Goal: Find contact information: Find contact information

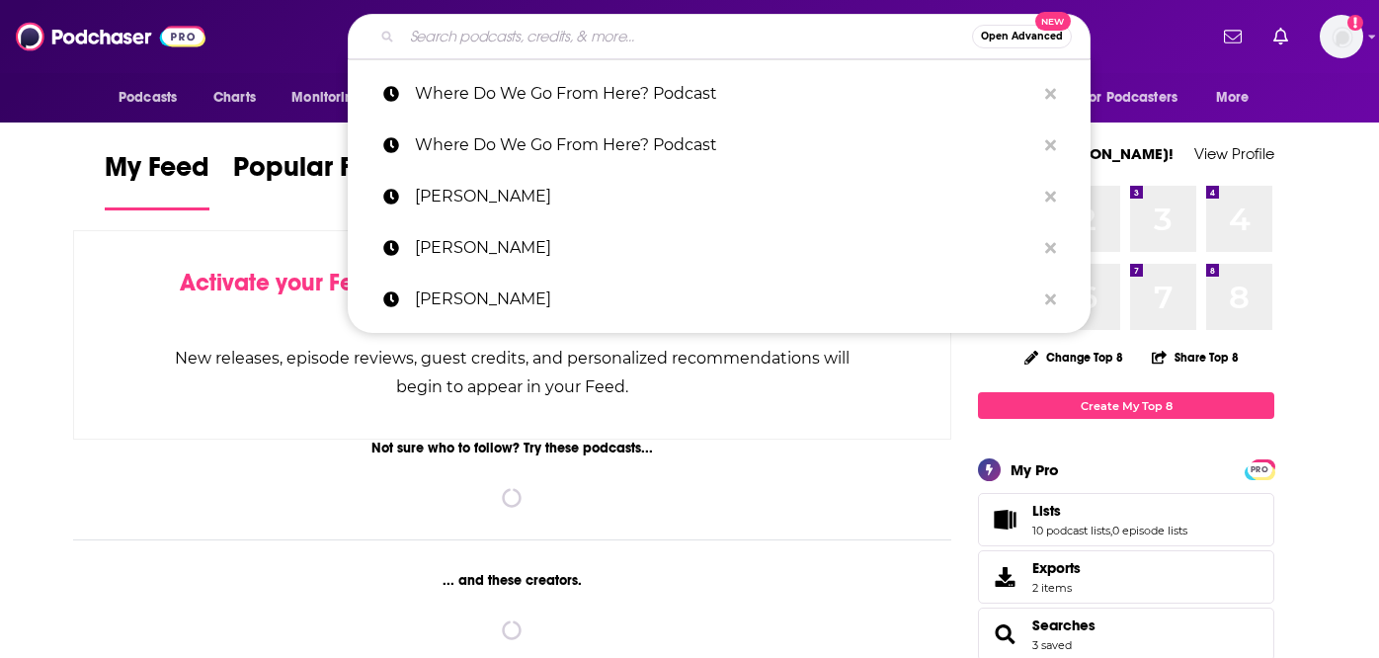
click at [624, 39] on input "Search podcasts, credits, & more..." at bounding box center [687, 37] width 570 height 32
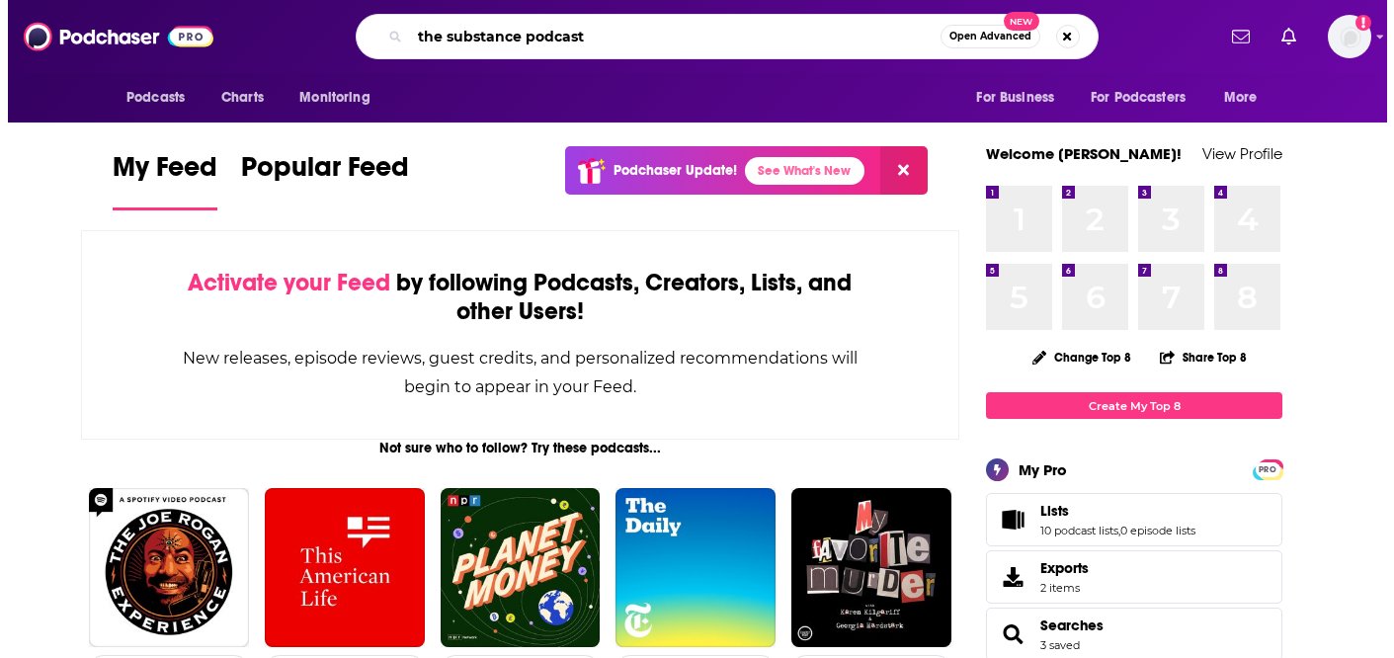
scroll to position [0, 14]
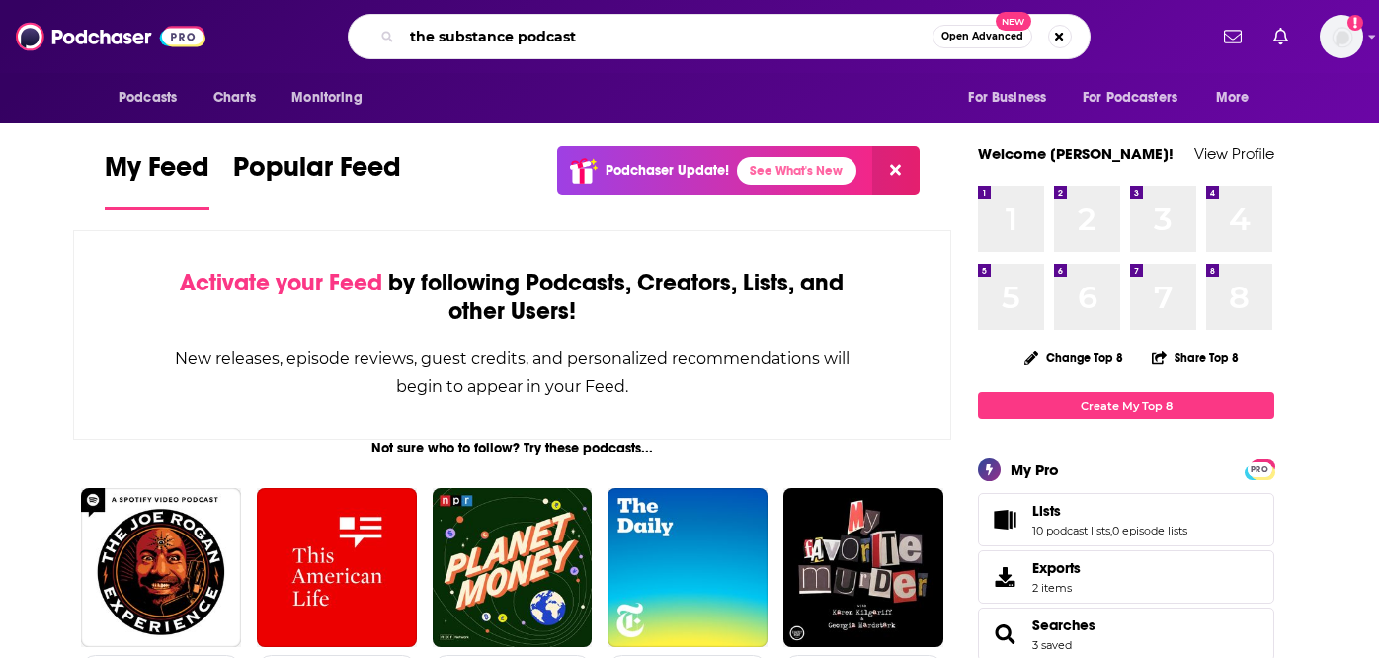
type input "the substance podcast"
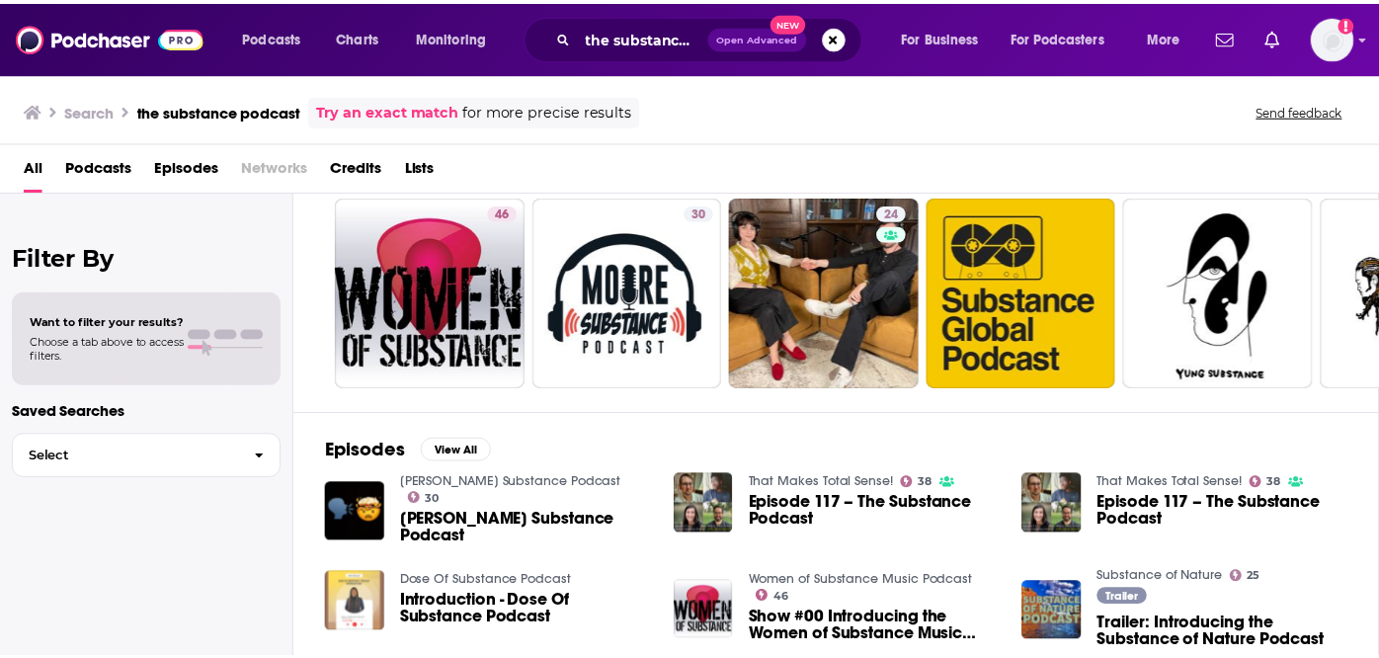
scroll to position [55, 0]
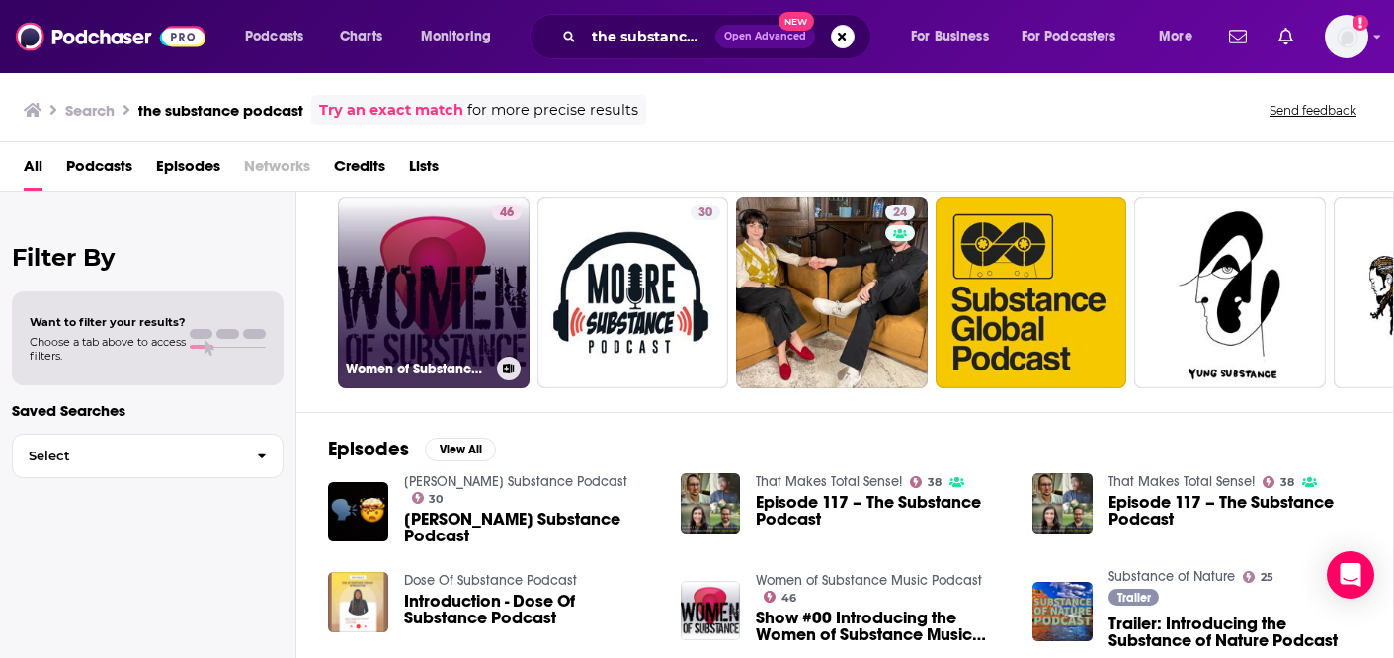
click at [414, 266] on link "46 Women of Substance Music Podcast" at bounding box center [434, 293] width 192 height 192
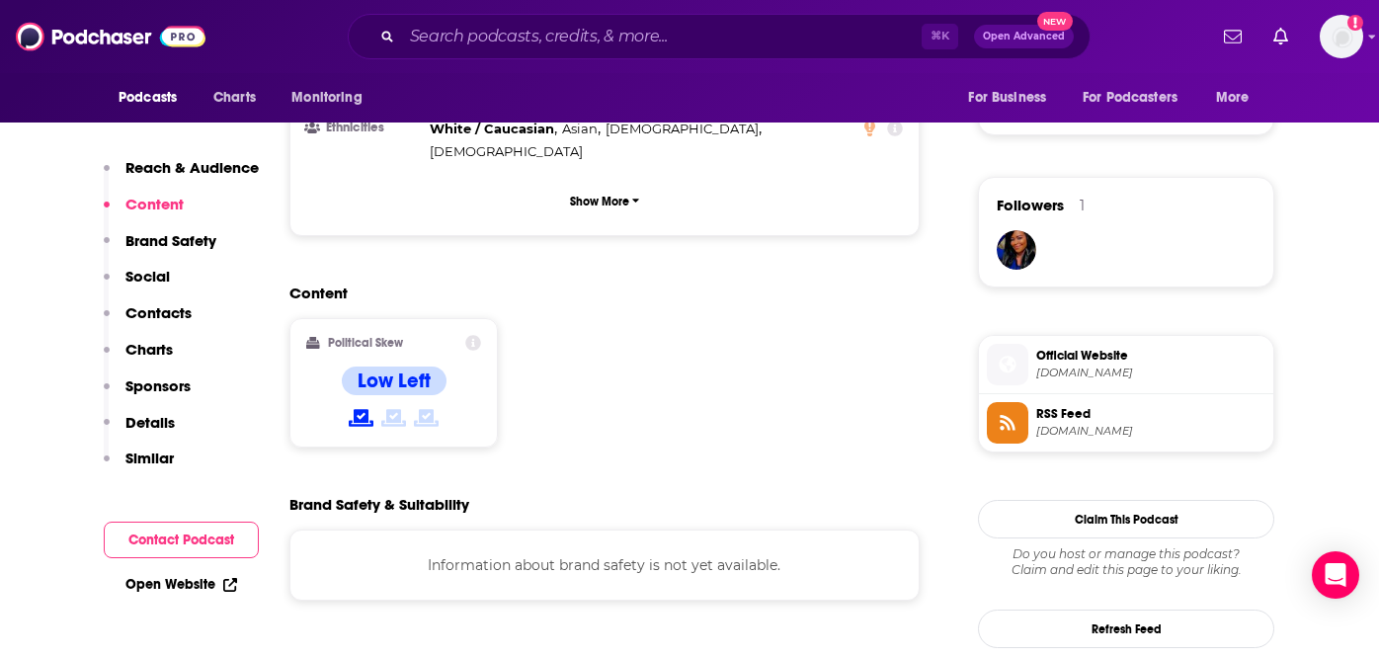
scroll to position [1382, 0]
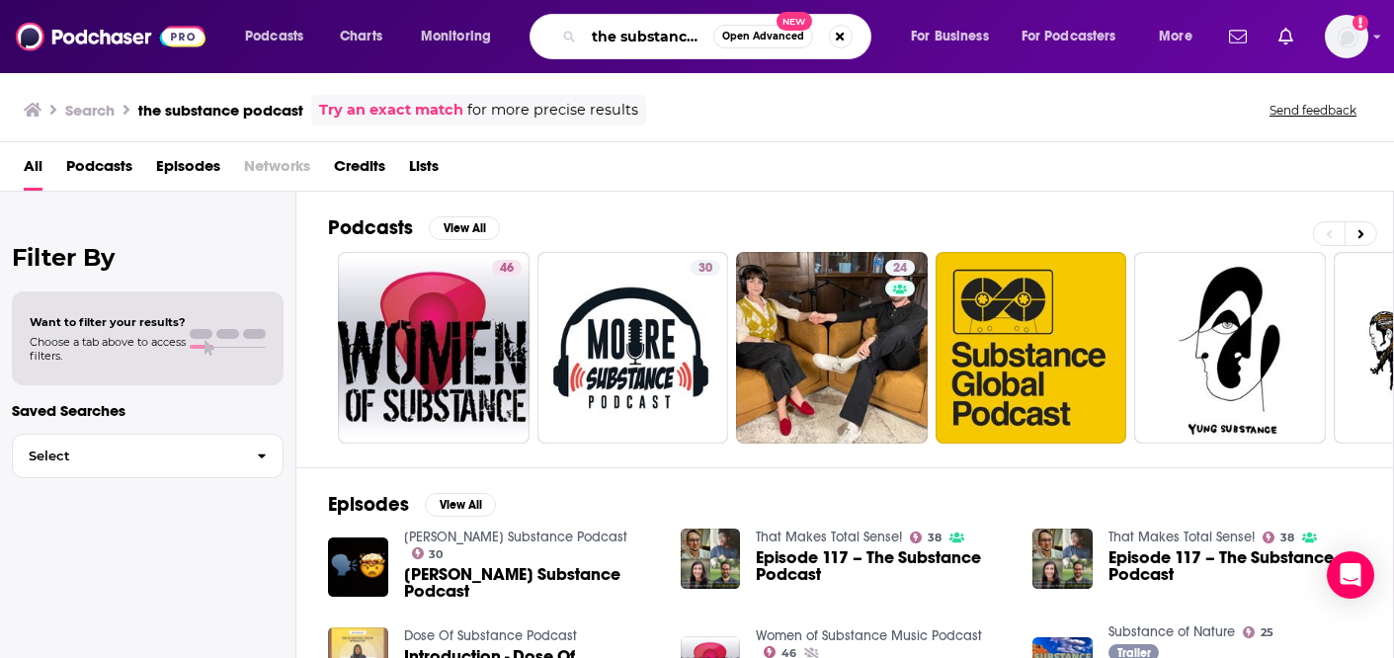
drag, startPoint x: 618, startPoint y: 38, endPoint x: 554, endPoint y: 37, distance: 64.2
click at [554, 37] on div "the substance podcast Open Advanced New" at bounding box center [701, 36] width 342 height 45
type input "substance podcast"
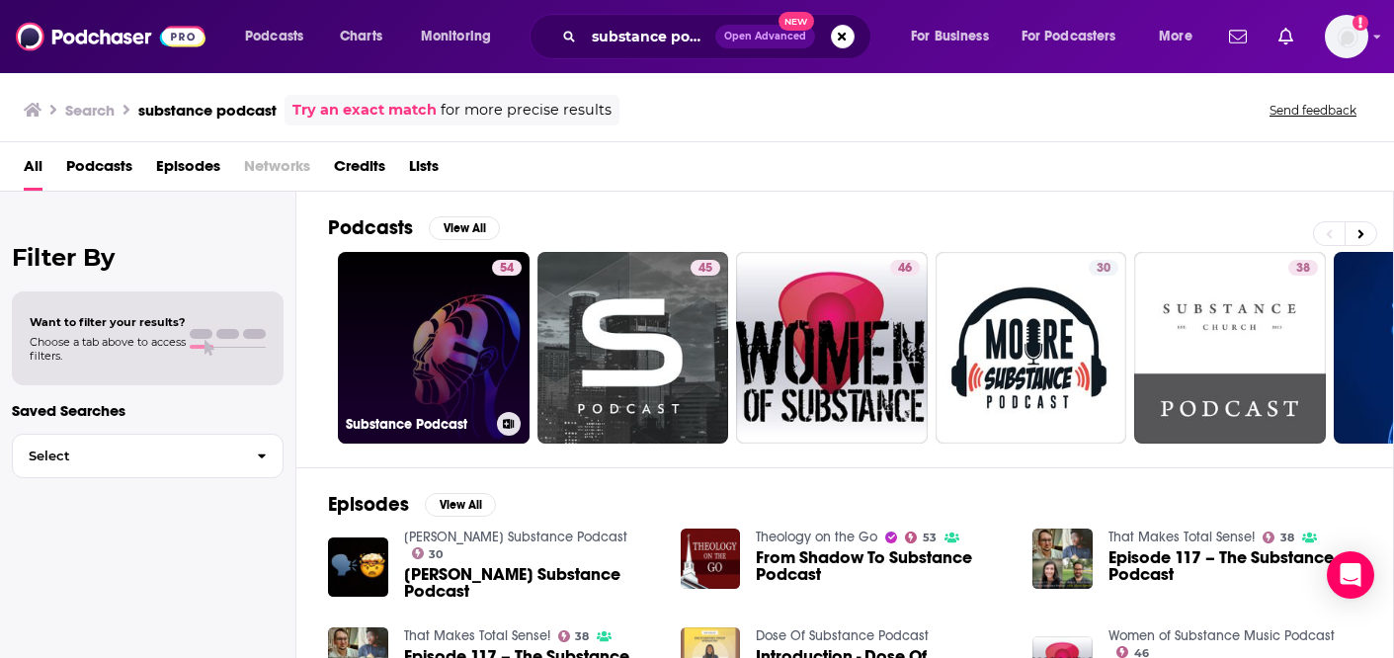
click at [419, 333] on link "54 Substance Podcast" at bounding box center [434, 348] width 192 height 192
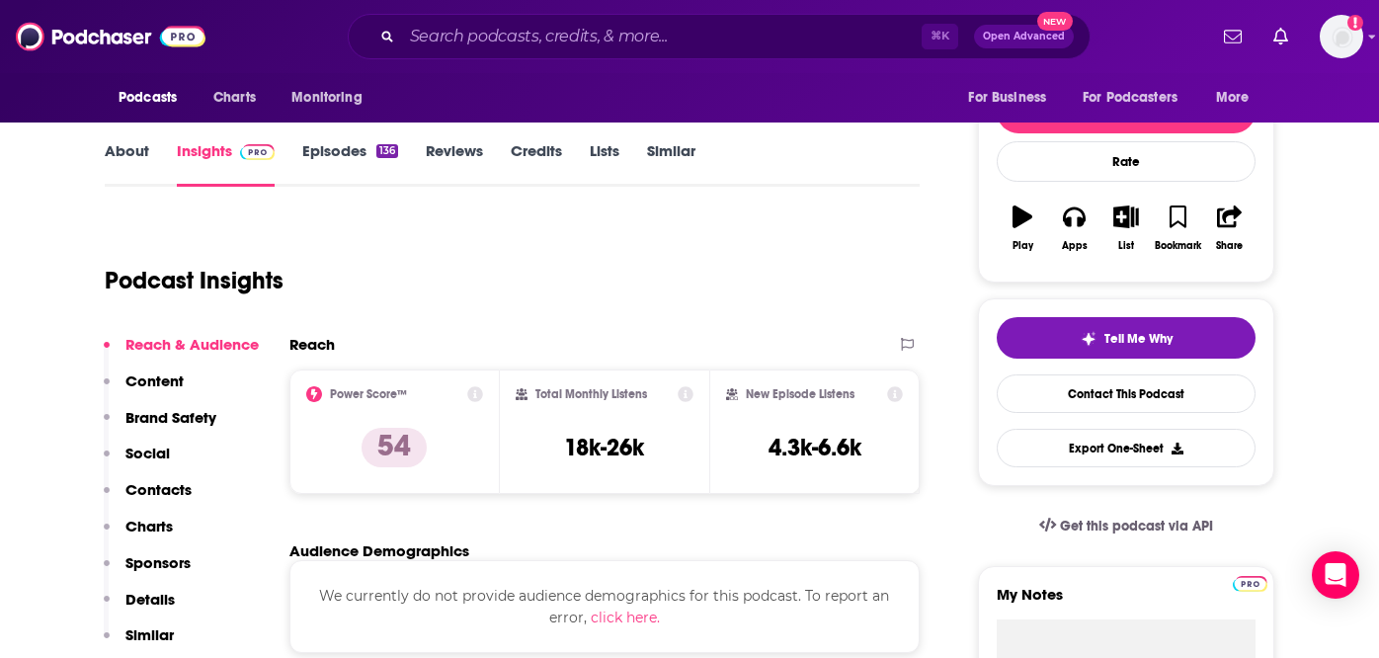
scroll to position [220, 0]
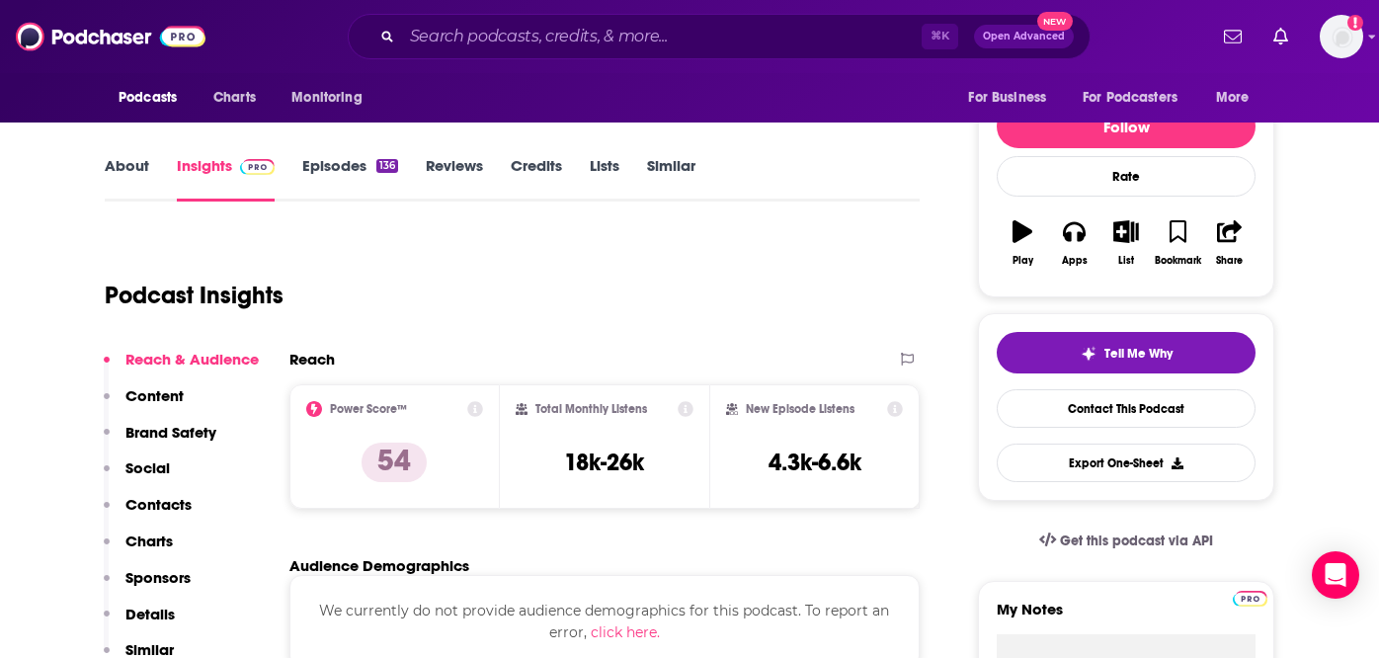
click at [350, 172] on link "Episodes 136" at bounding box center [350, 178] width 96 height 45
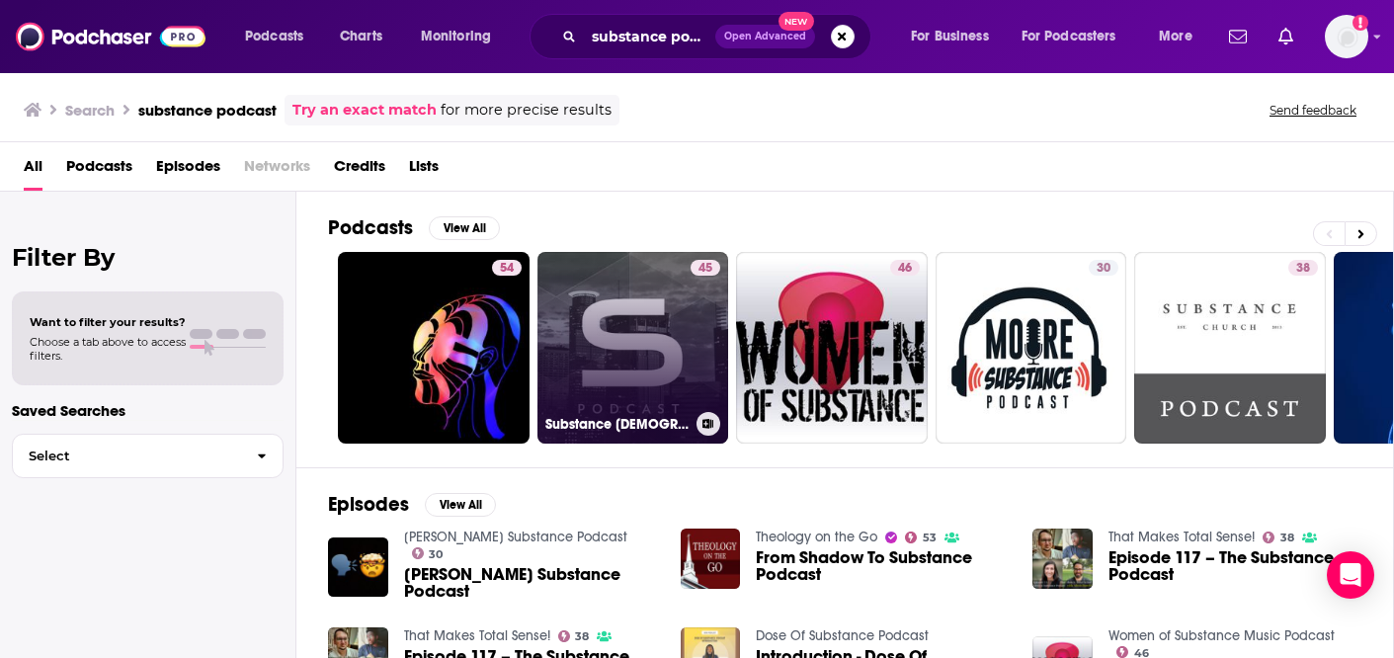
click at [626, 343] on link "45 Substance [DEMOGRAPHIC_DATA] Podcast" at bounding box center [633, 348] width 192 height 192
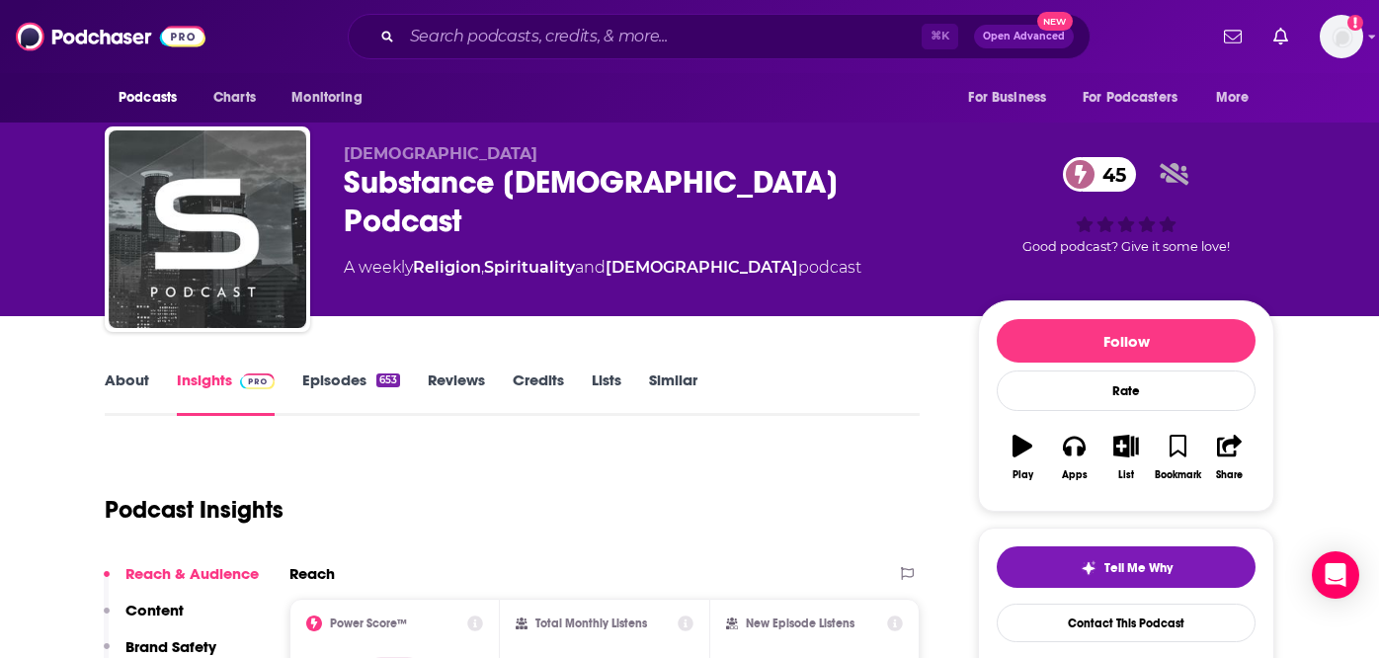
scroll to position [155, 0]
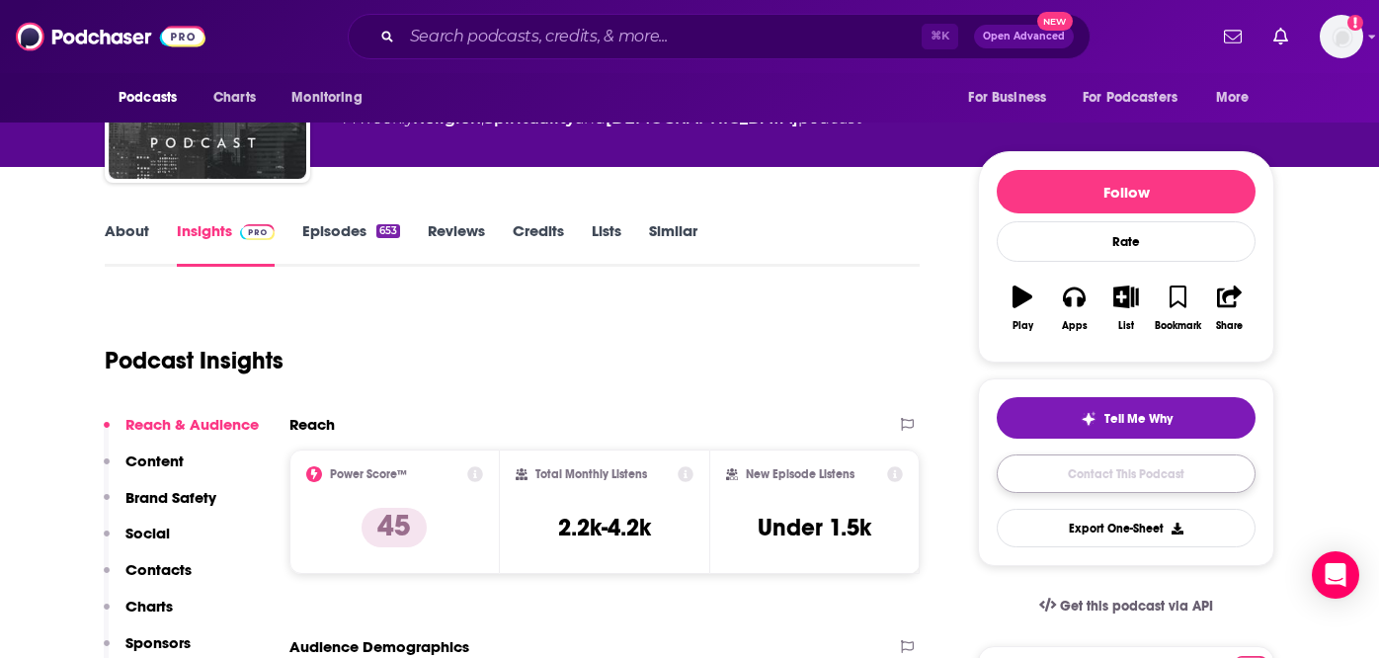
click at [1146, 483] on link "Contact This Podcast" at bounding box center [1126, 473] width 259 height 39
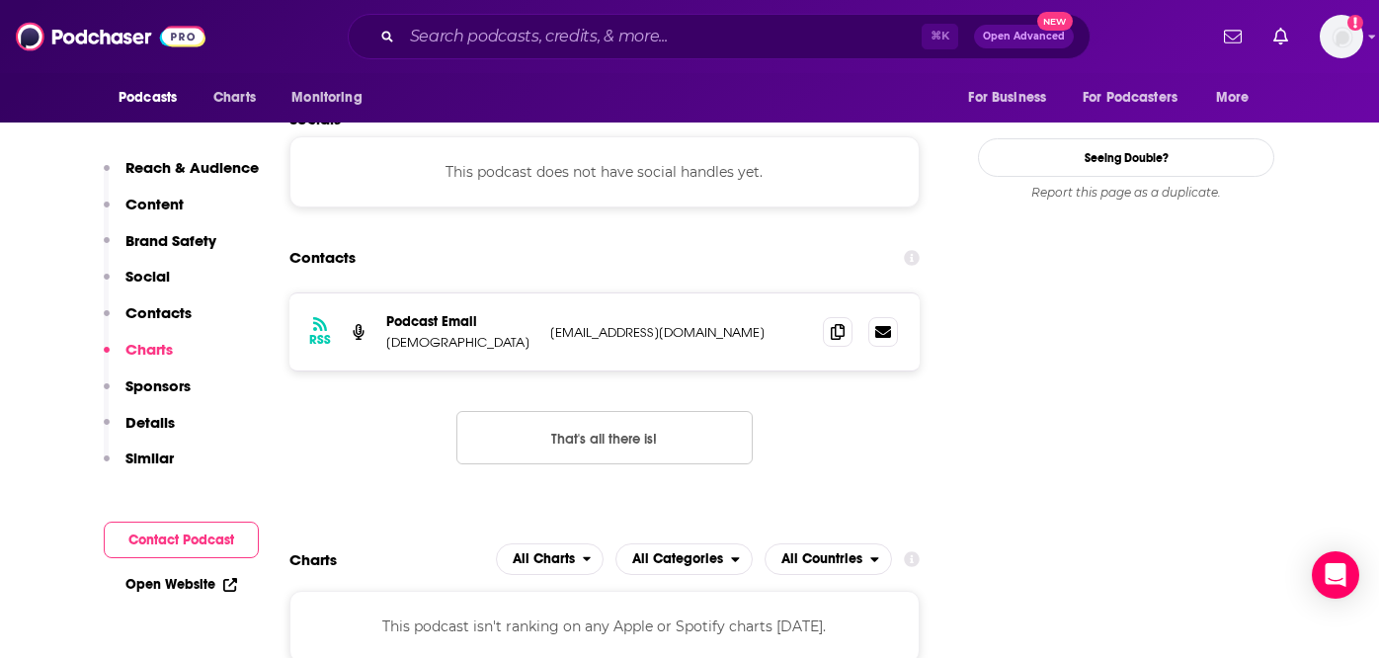
scroll to position [1917, 0]
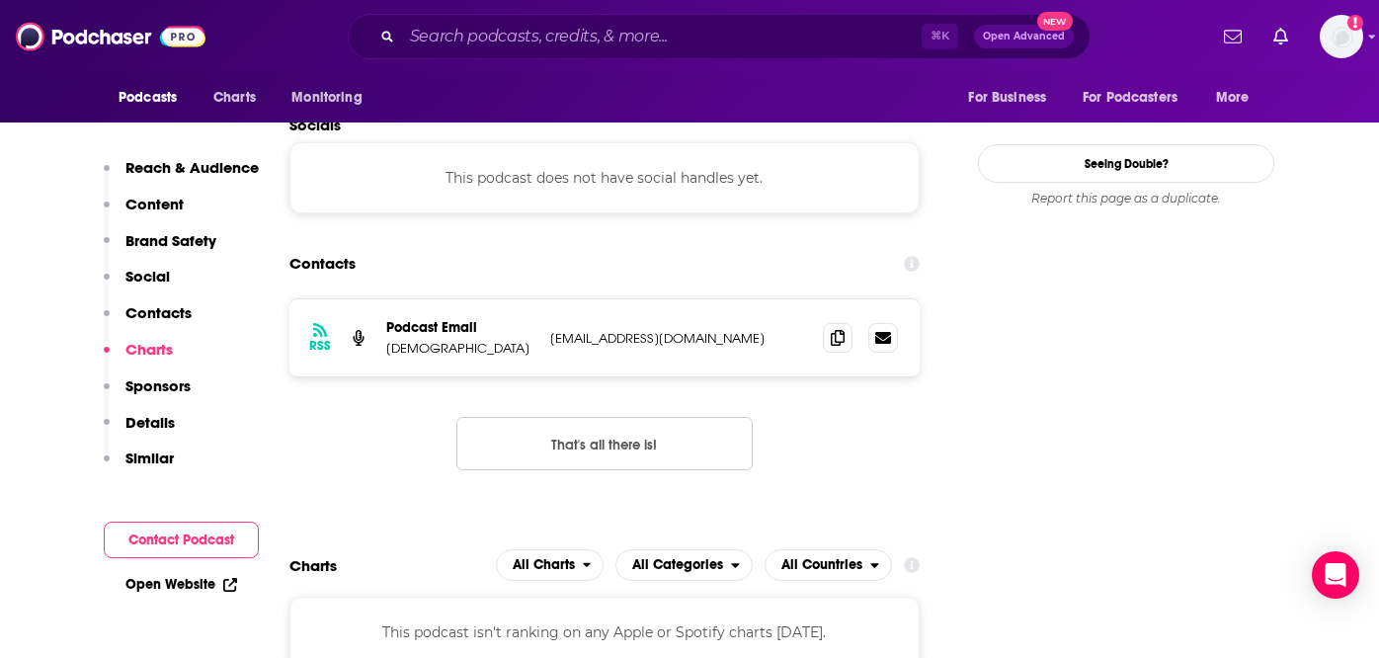
drag, startPoint x: 789, startPoint y: 227, endPoint x: 549, endPoint y: 227, distance: 240.1
click at [550, 330] on p "[EMAIL_ADDRESS][DOMAIN_NAME]" at bounding box center [678, 338] width 257 height 17
copy p "[EMAIL_ADDRESS][DOMAIN_NAME]"
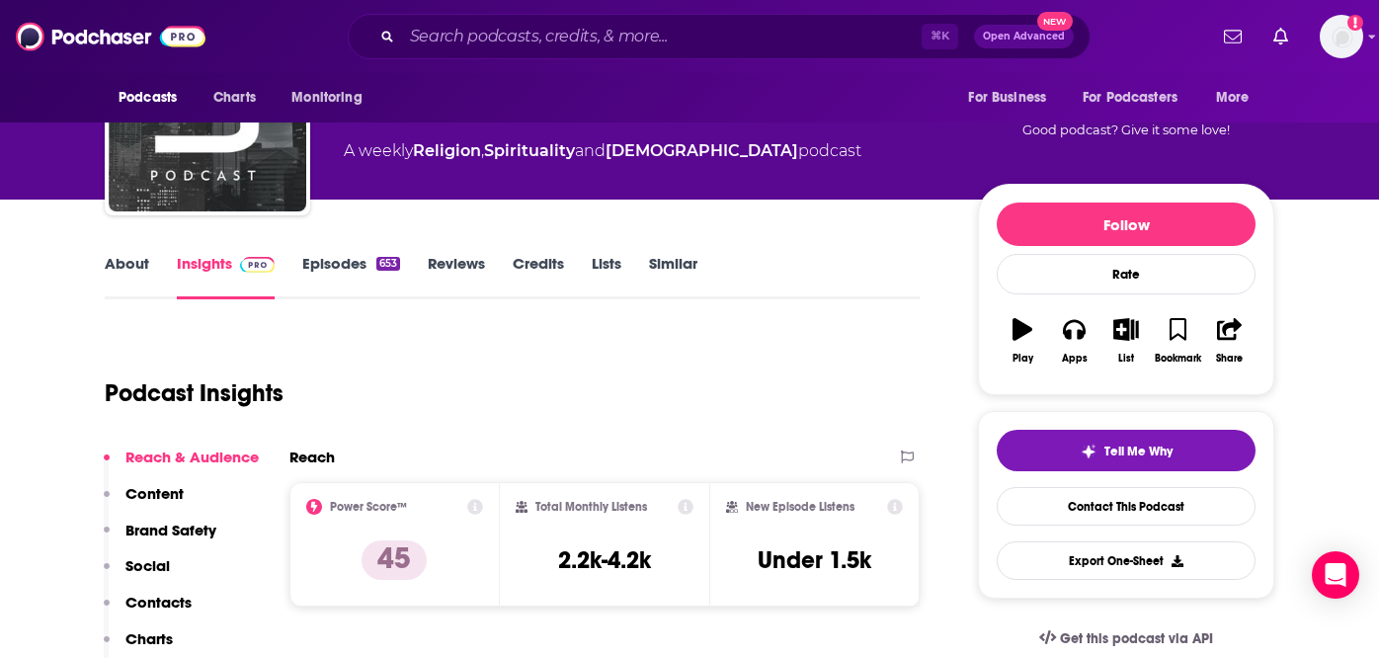
scroll to position [97, 0]
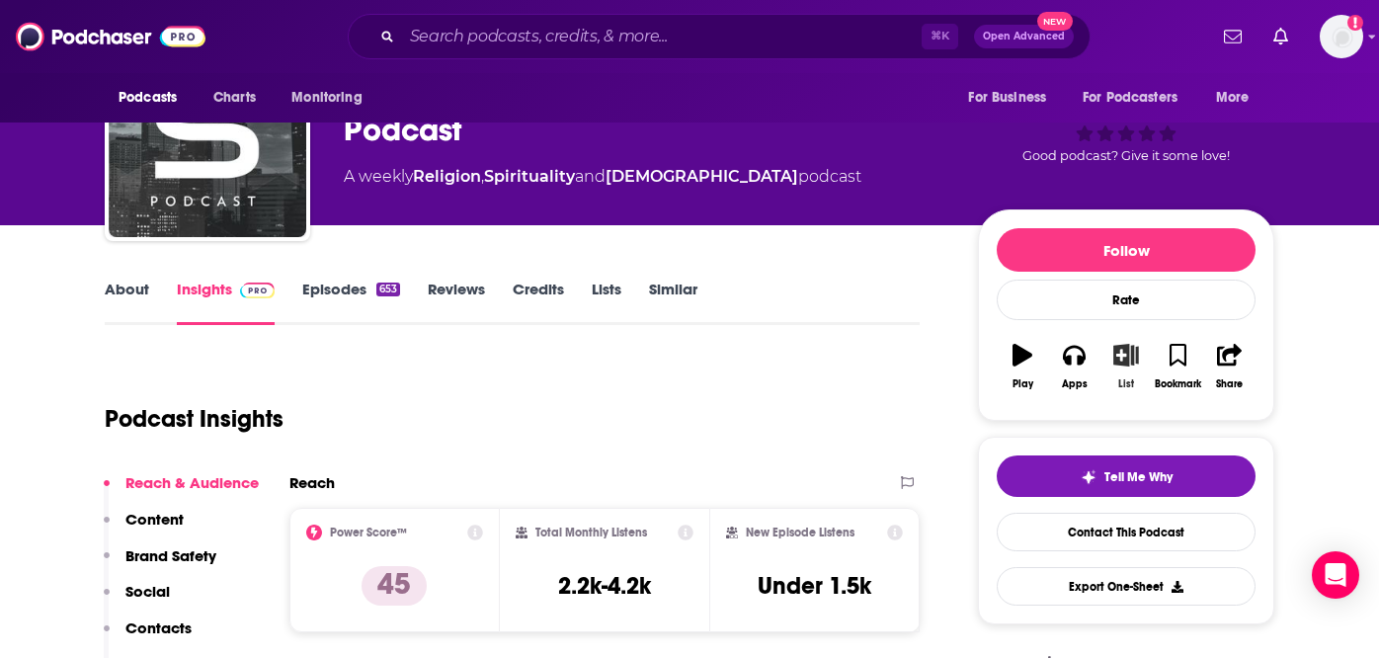
click at [1122, 361] on icon "button" at bounding box center [1125, 355] width 25 height 22
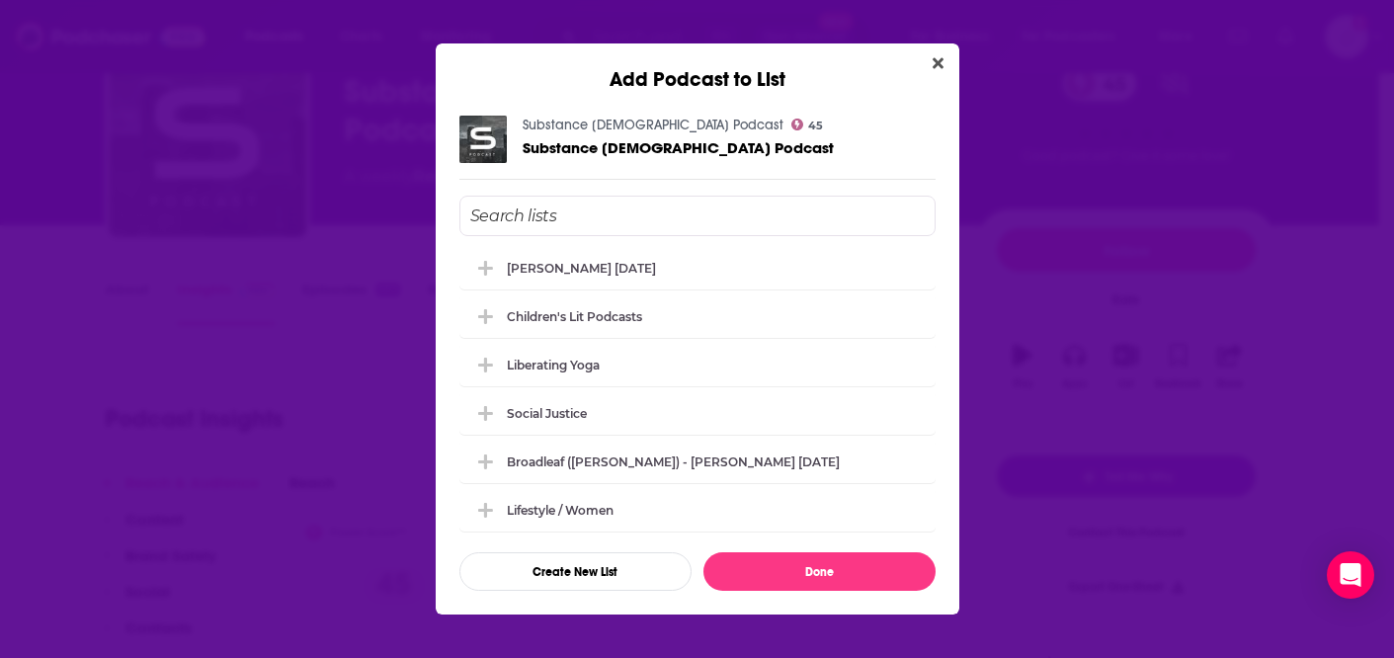
scroll to position [0, 0]
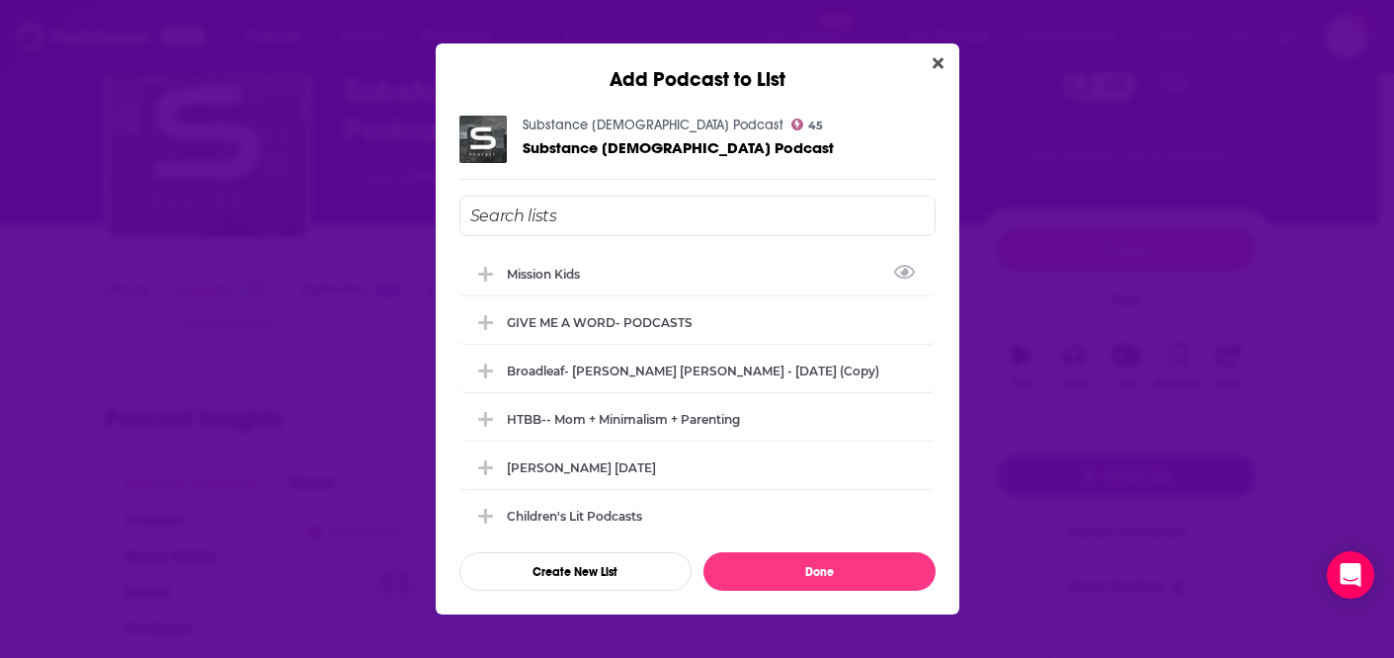
click at [636, 216] on input "Add Podcast To List" at bounding box center [697, 216] width 476 height 41
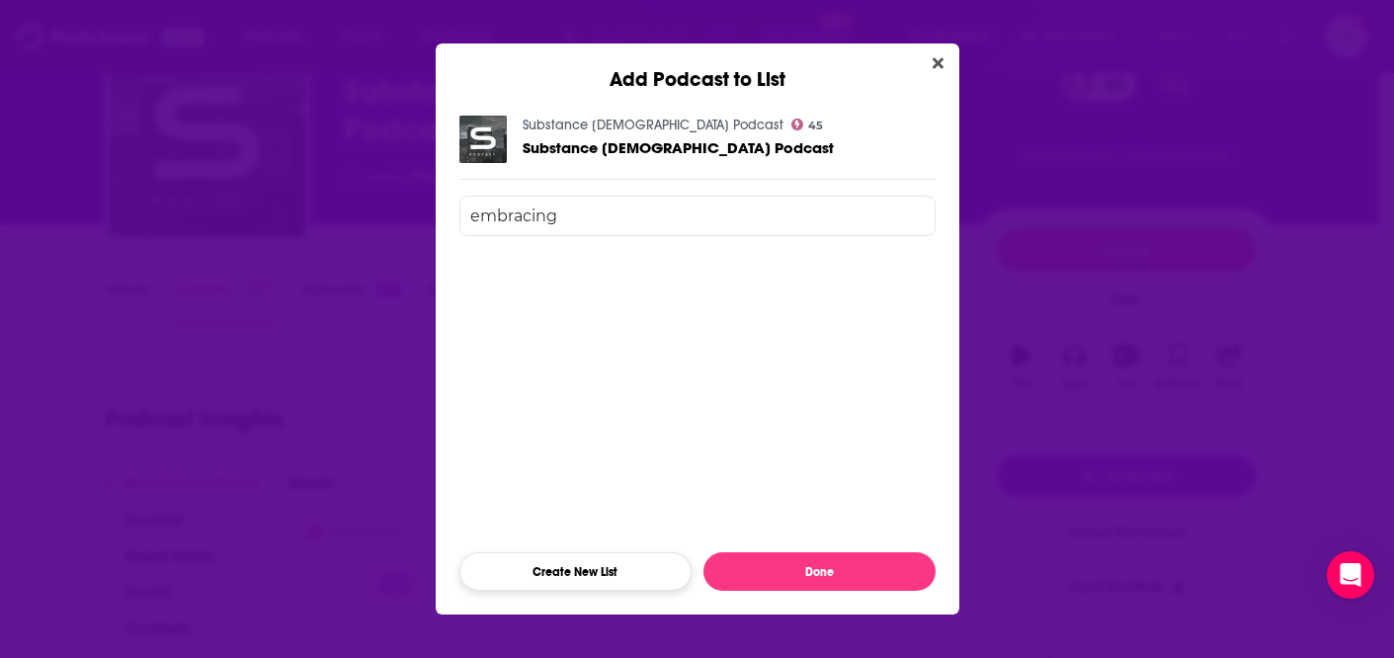
type input "embracing"
click at [611, 577] on button "Create New List" at bounding box center [575, 571] width 232 height 39
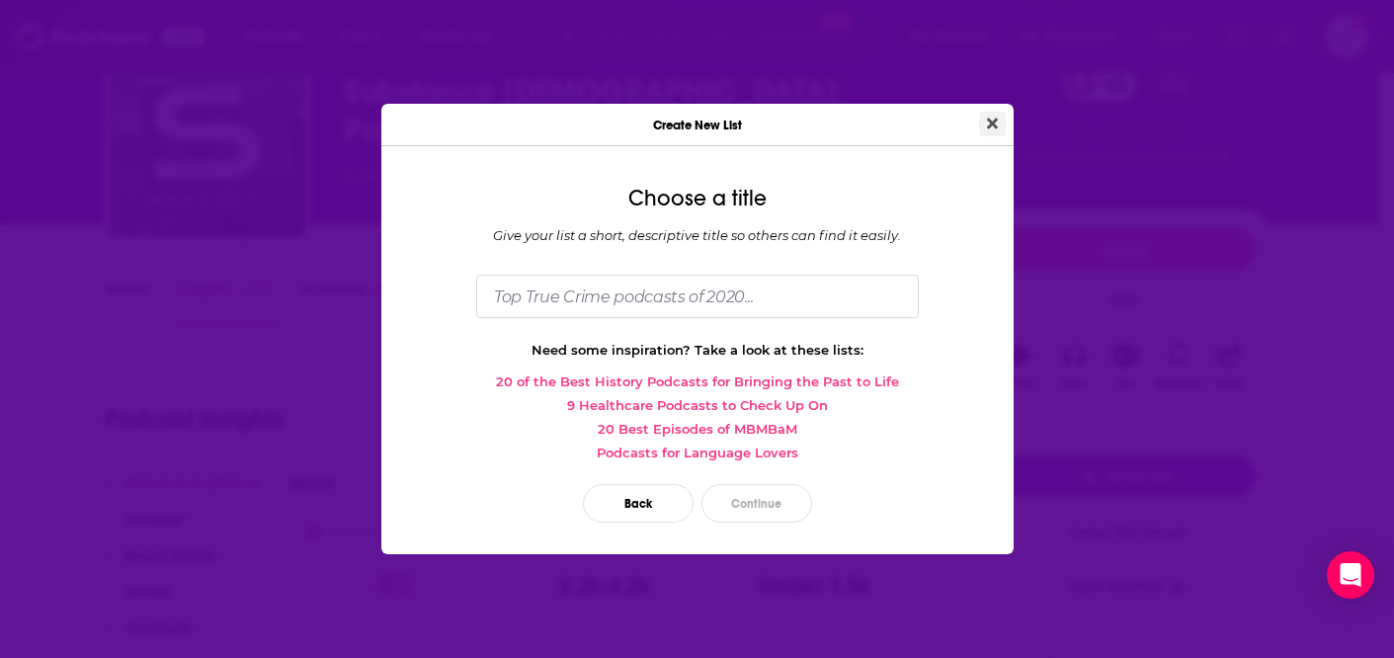
click at [987, 122] on icon "Close" at bounding box center [992, 124] width 11 height 16
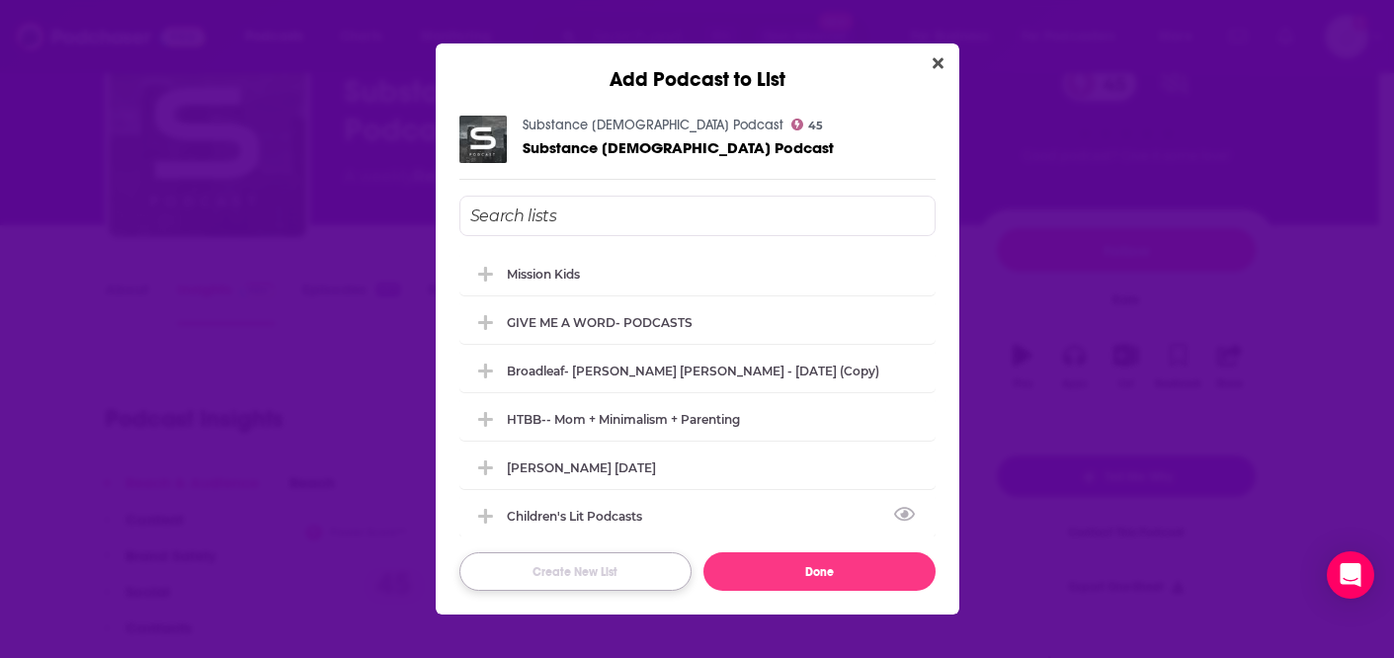
click at [566, 581] on button "Create New List" at bounding box center [575, 571] width 232 height 39
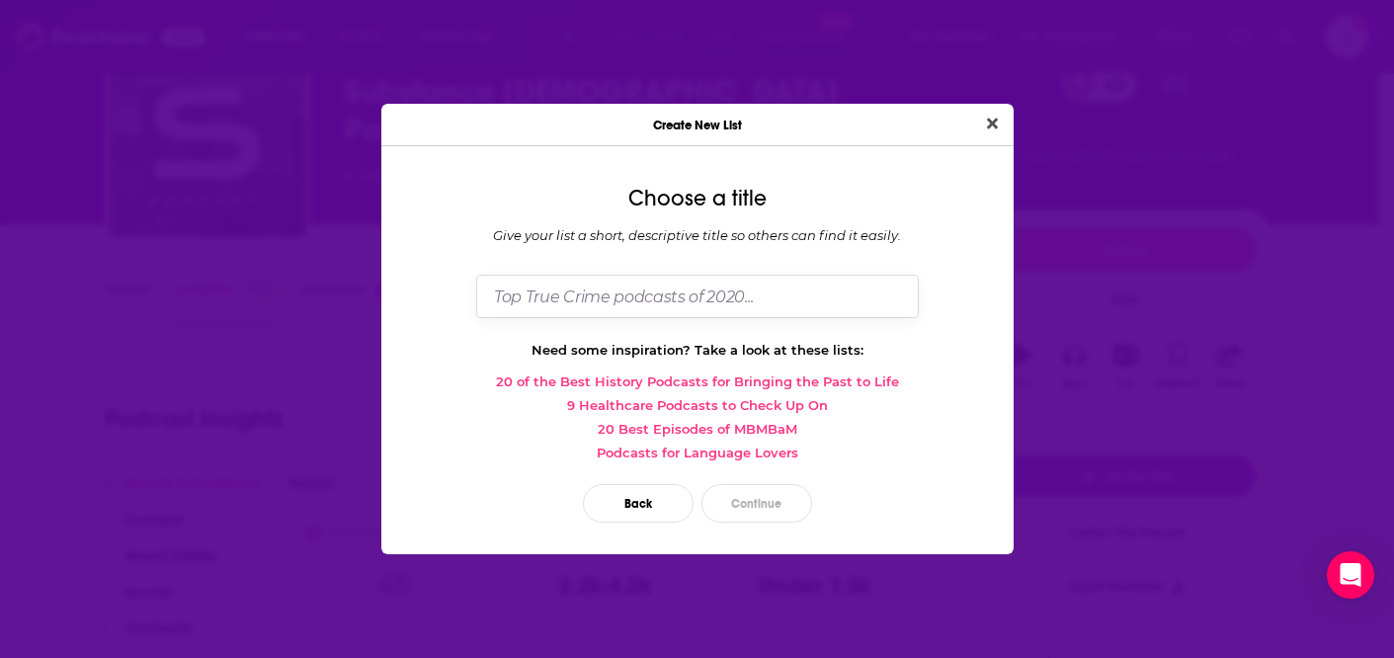
click at [601, 295] on input "Dialog" at bounding box center [697, 296] width 443 height 42
type input "embracing"
click at [745, 497] on button "Continue" at bounding box center [756, 503] width 111 height 39
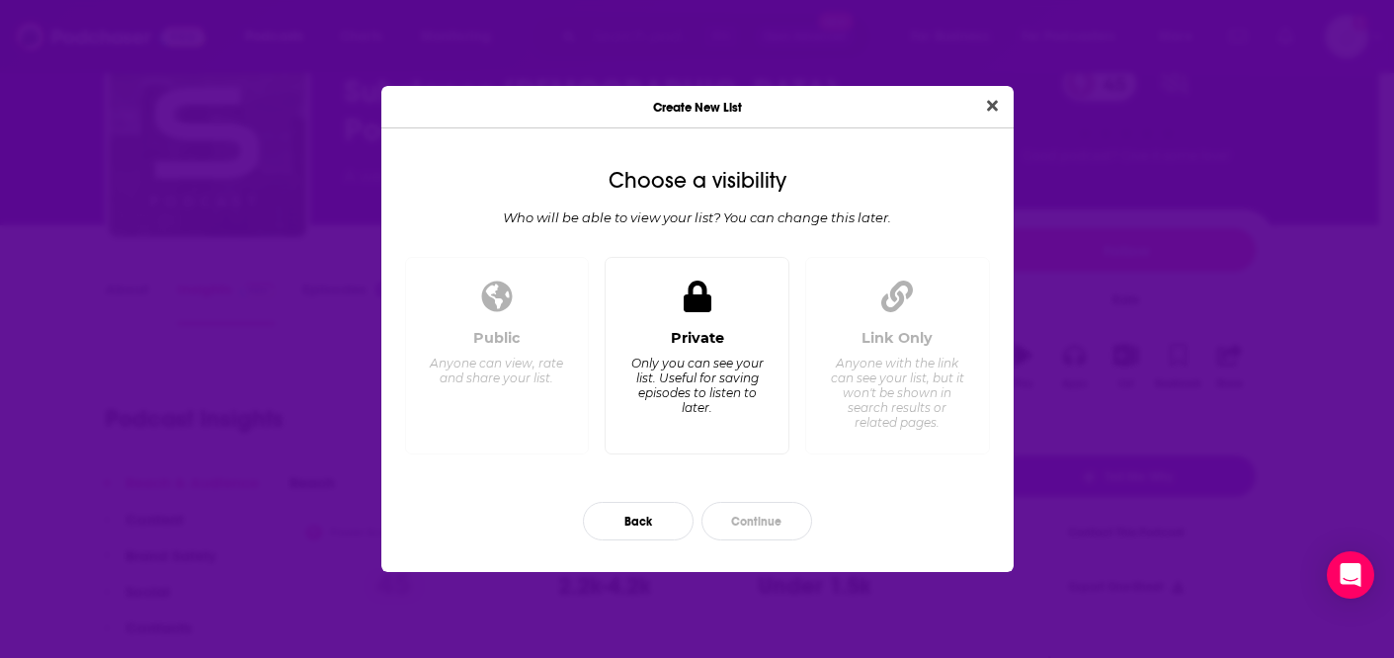
click at [683, 331] on div "Private" at bounding box center [697, 338] width 53 height 18
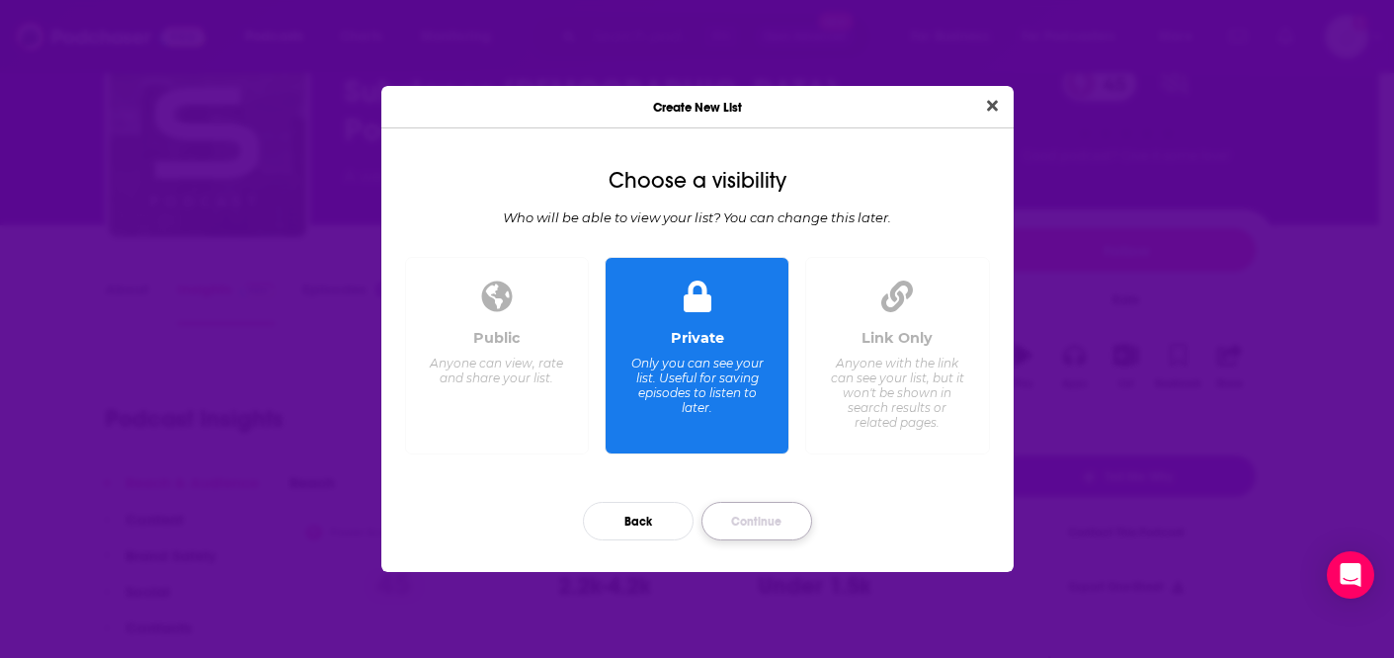
click at [766, 528] on button "Continue" at bounding box center [756, 521] width 111 height 39
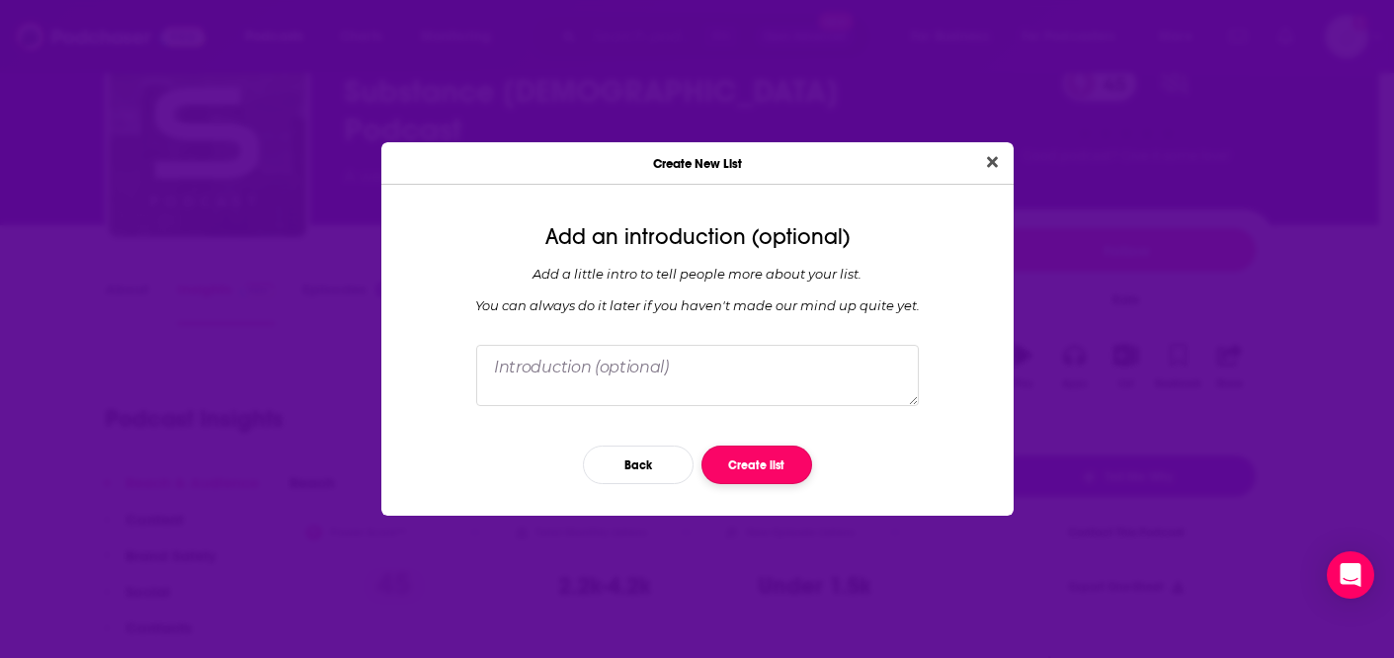
click at [768, 465] on button "Create list" at bounding box center [756, 465] width 111 height 39
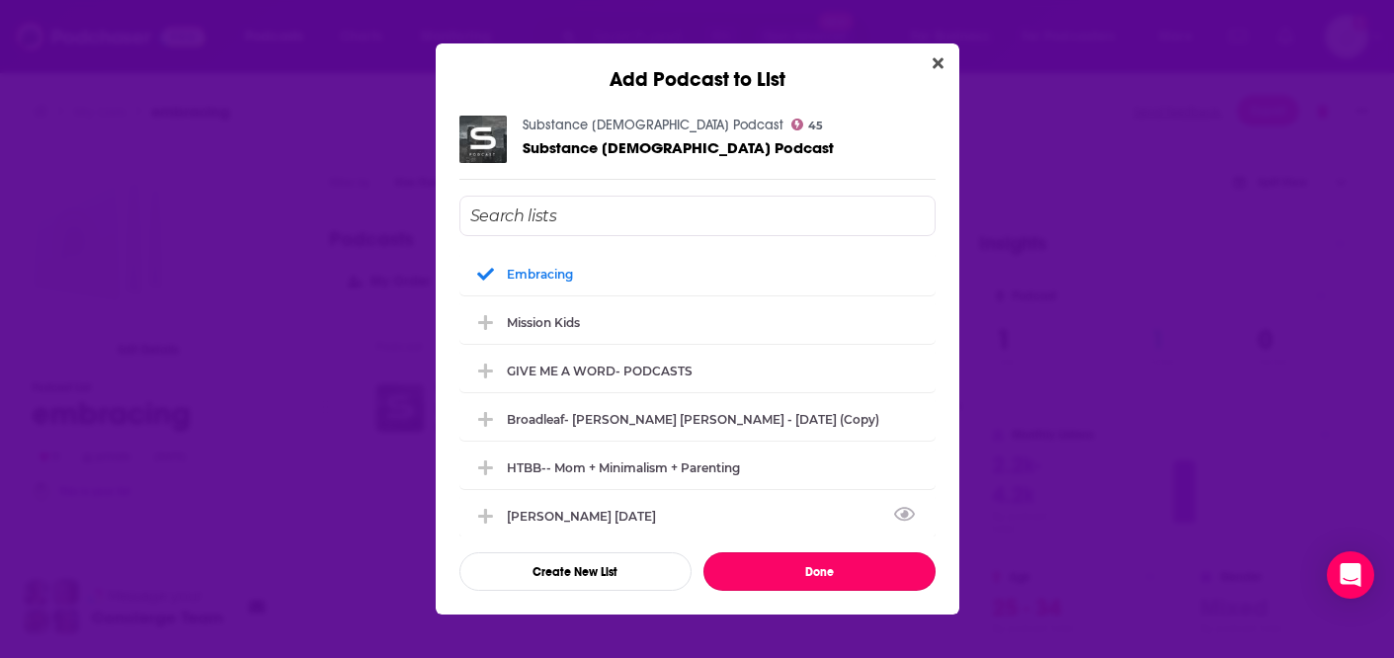
click at [800, 582] on button "Done" at bounding box center [819, 571] width 232 height 39
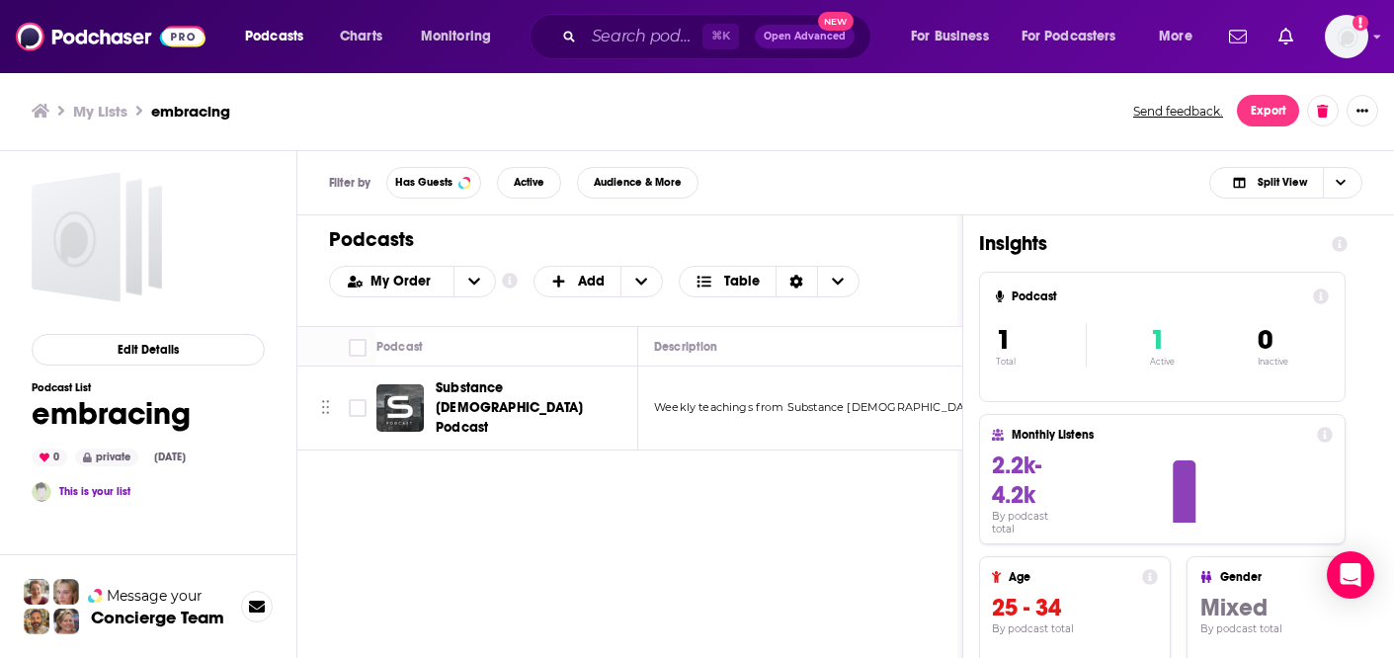
click at [547, 569] on div "Podcasts Add My Order Customize Your List Order Select the “My Order” sort and …" at bounding box center [630, 522] width 666 height 615
click at [115, 248] on div "embracing" at bounding box center [76, 237] width 89 height 130
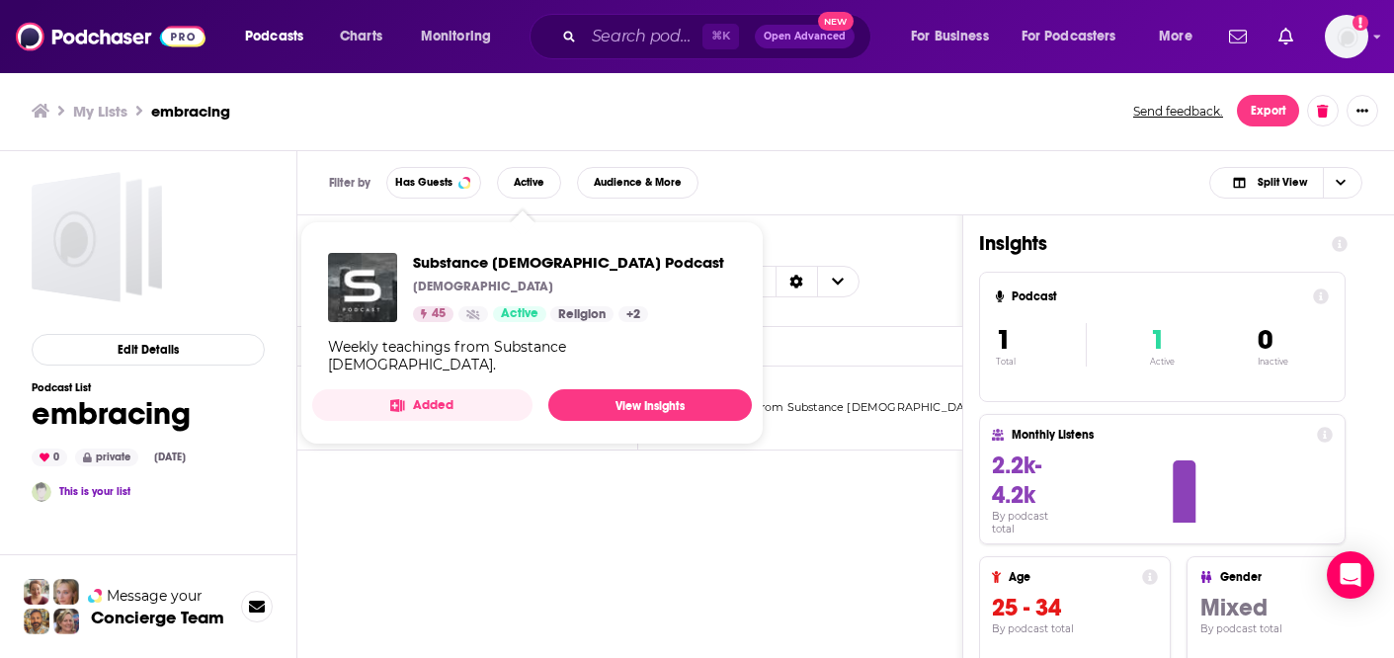
click at [576, 406] on div "Podcasts Charts Monitoring ⌘ K Open Advanced New For Business For Podcasters Mo…" at bounding box center [697, 329] width 1394 height 658
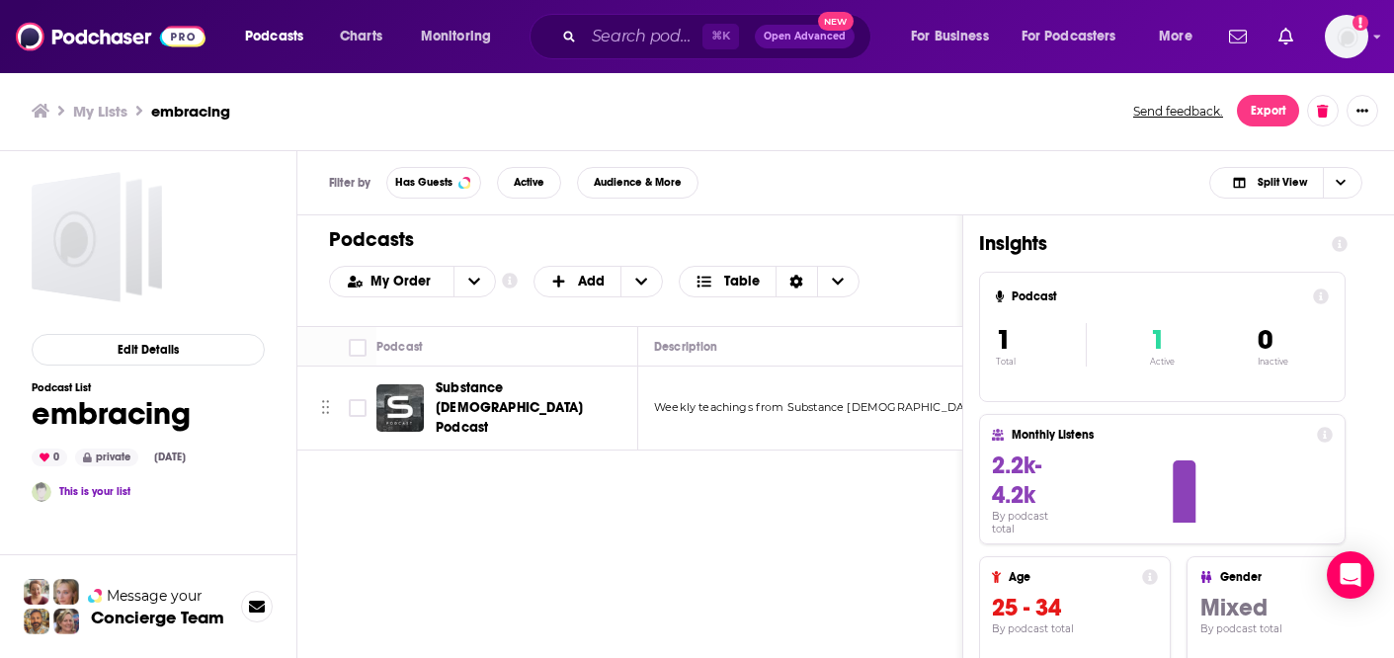
click at [586, 621] on div "Podcasts Add My Order Customize Your List Order Select the “My Order” sort and …" at bounding box center [630, 522] width 666 height 615
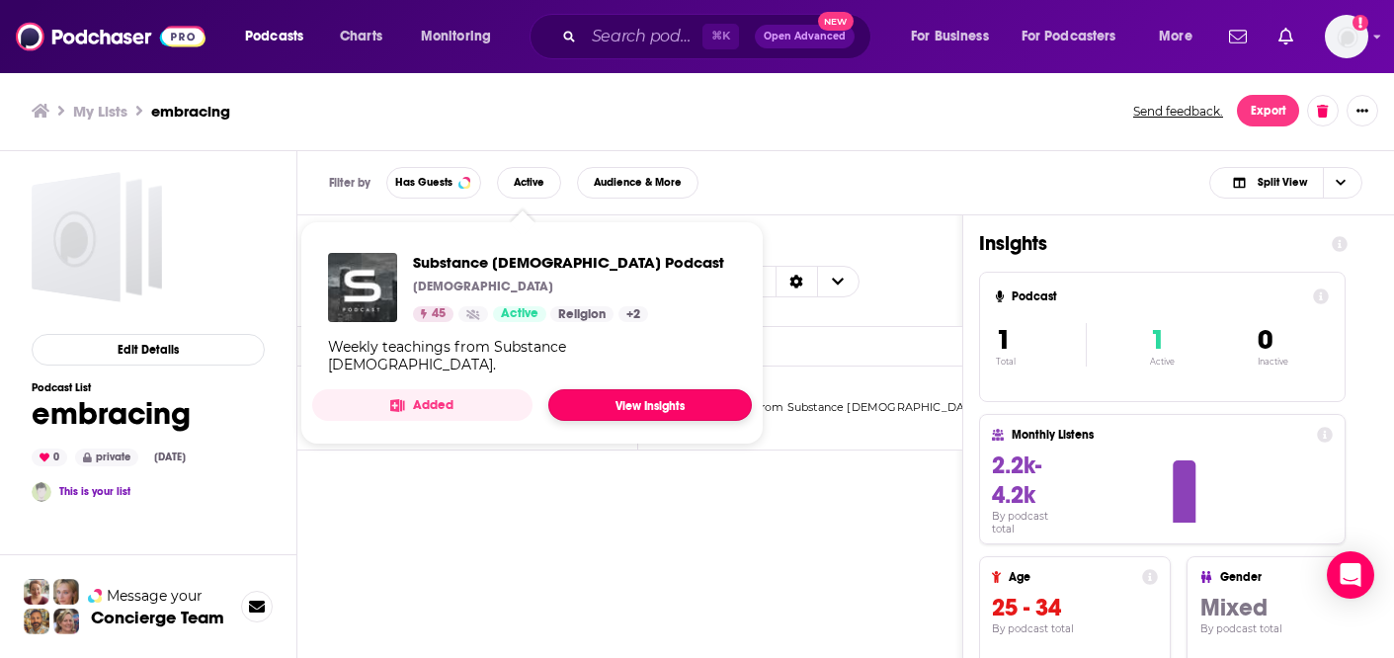
click at [673, 389] on link "View Insights" at bounding box center [650, 405] width 204 height 32
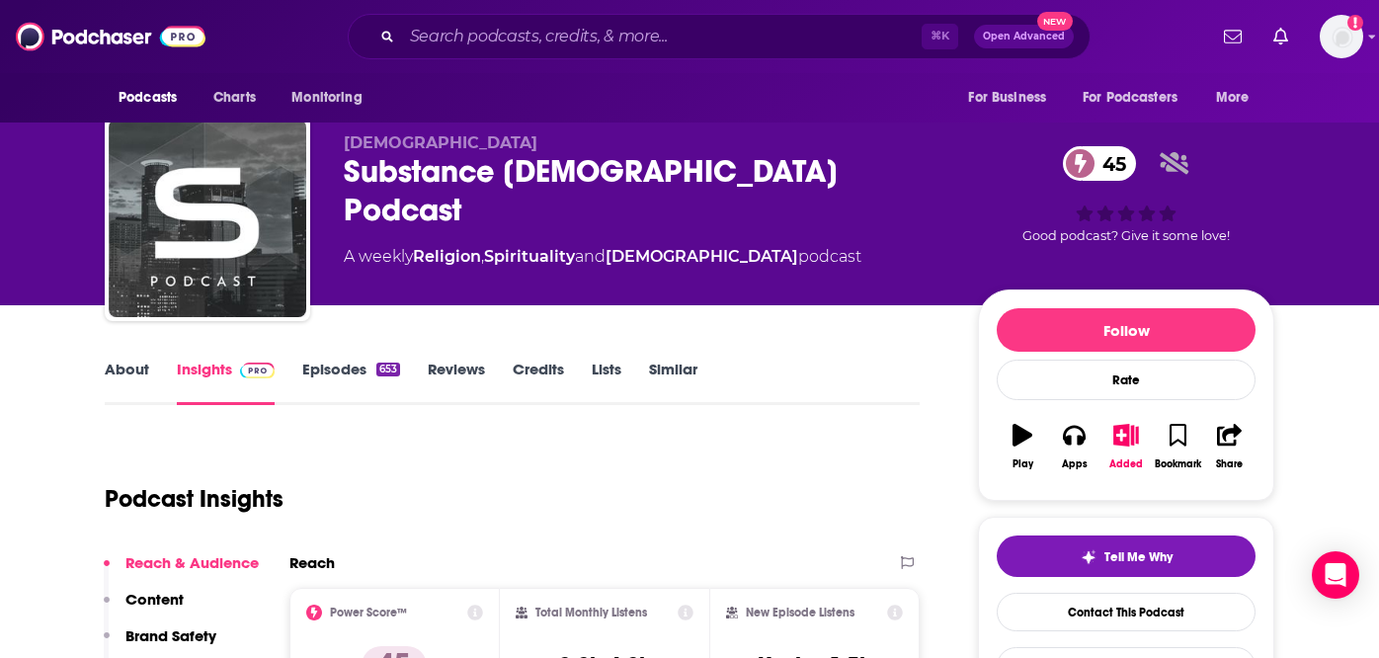
scroll to position [17, 0]
click at [329, 376] on link "Episodes 653" at bounding box center [351, 382] width 98 height 45
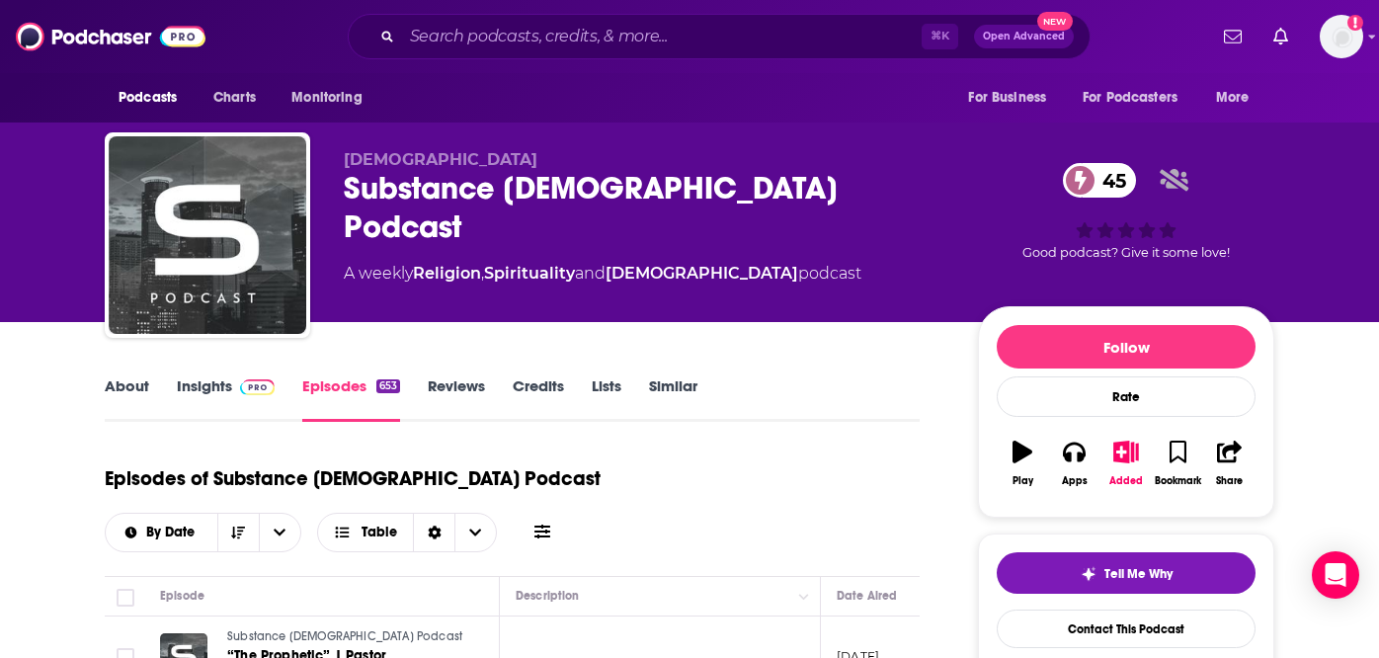
click at [198, 387] on link "Insights" at bounding box center [226, 398] width 98 height 45
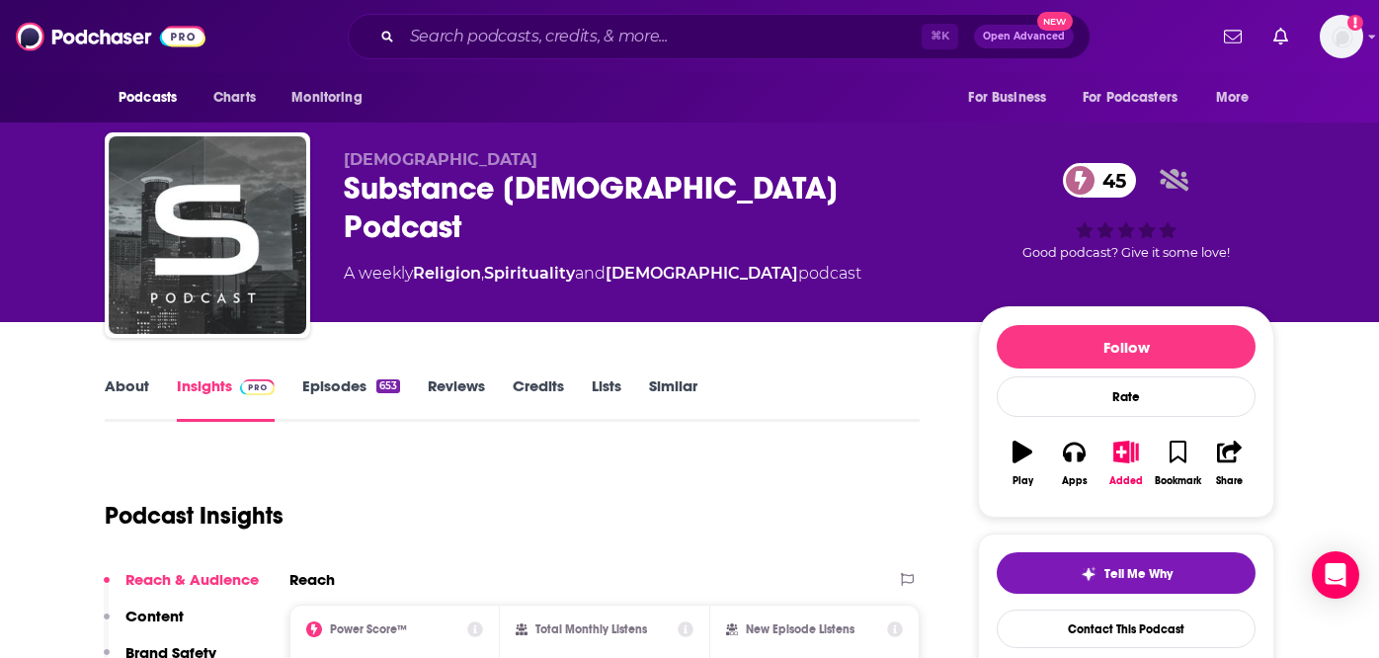
click at [124, 386] on link "About" at bounding box center [127, 398] width 44 height 45
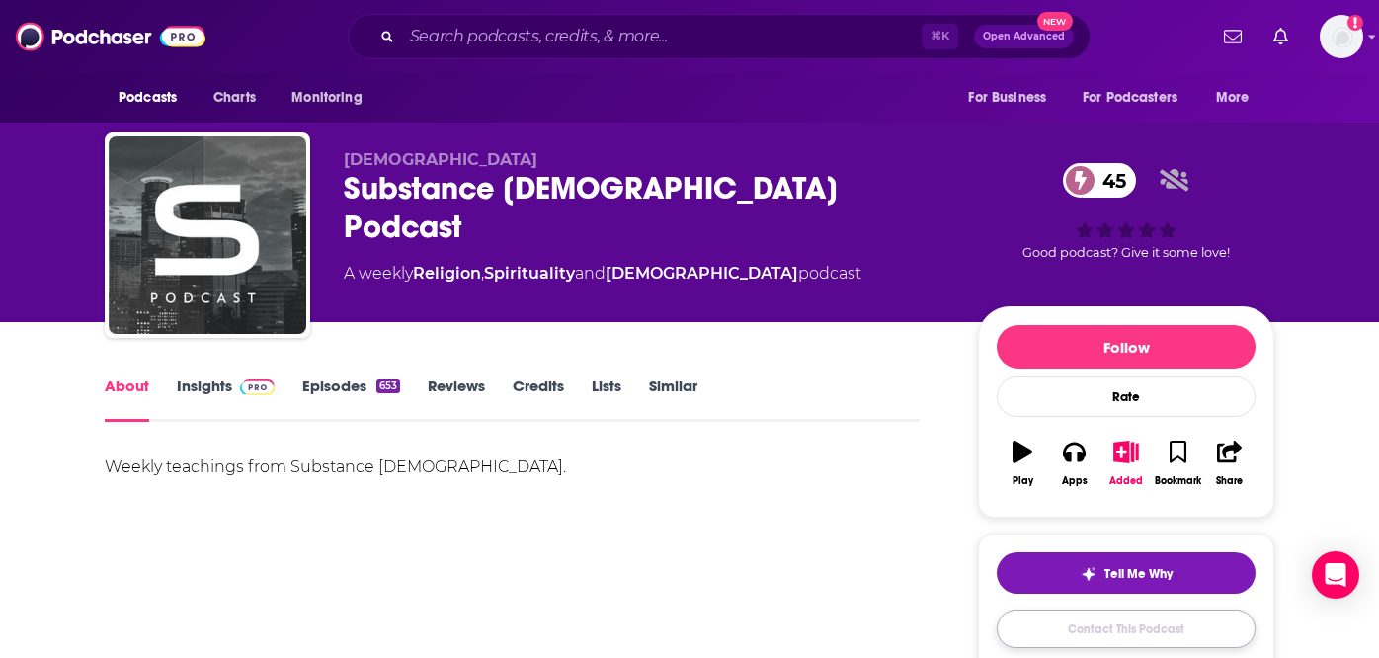
click at [1149, 627] on link "Contact This Podcast" at bounding box center [1126, 629] width 259 height 39
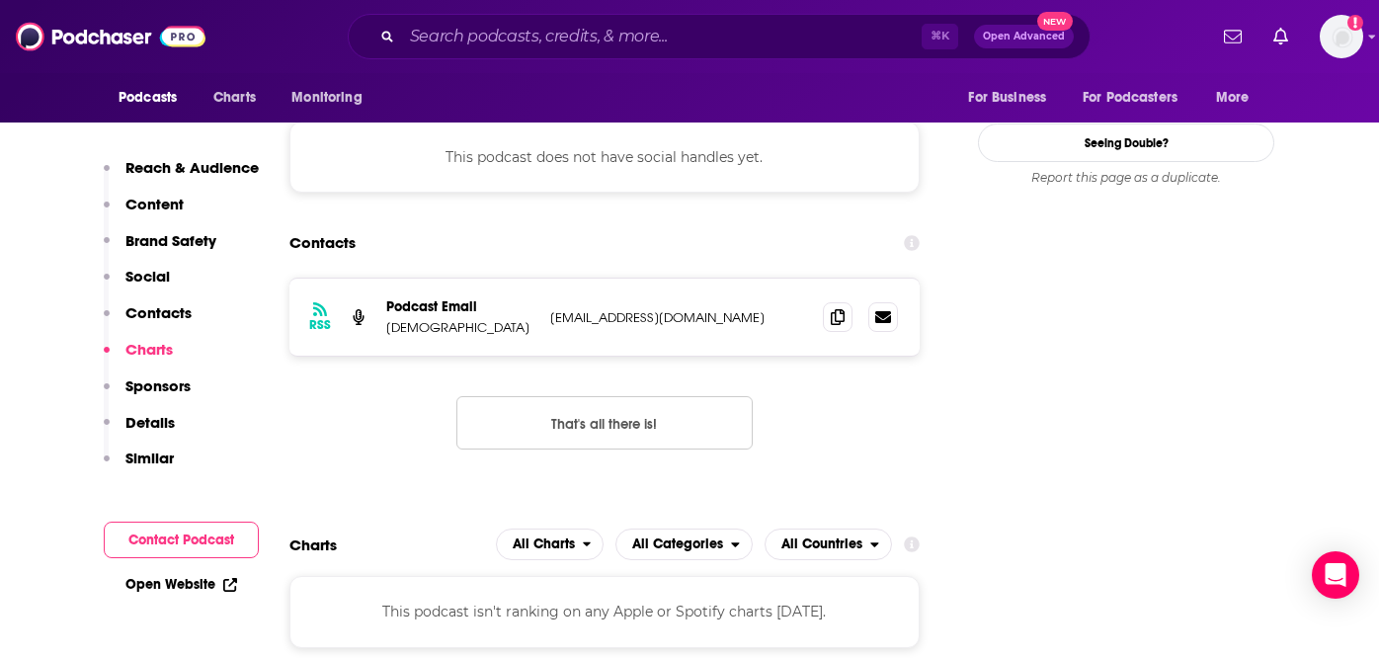
scroll to position [1701, 0]
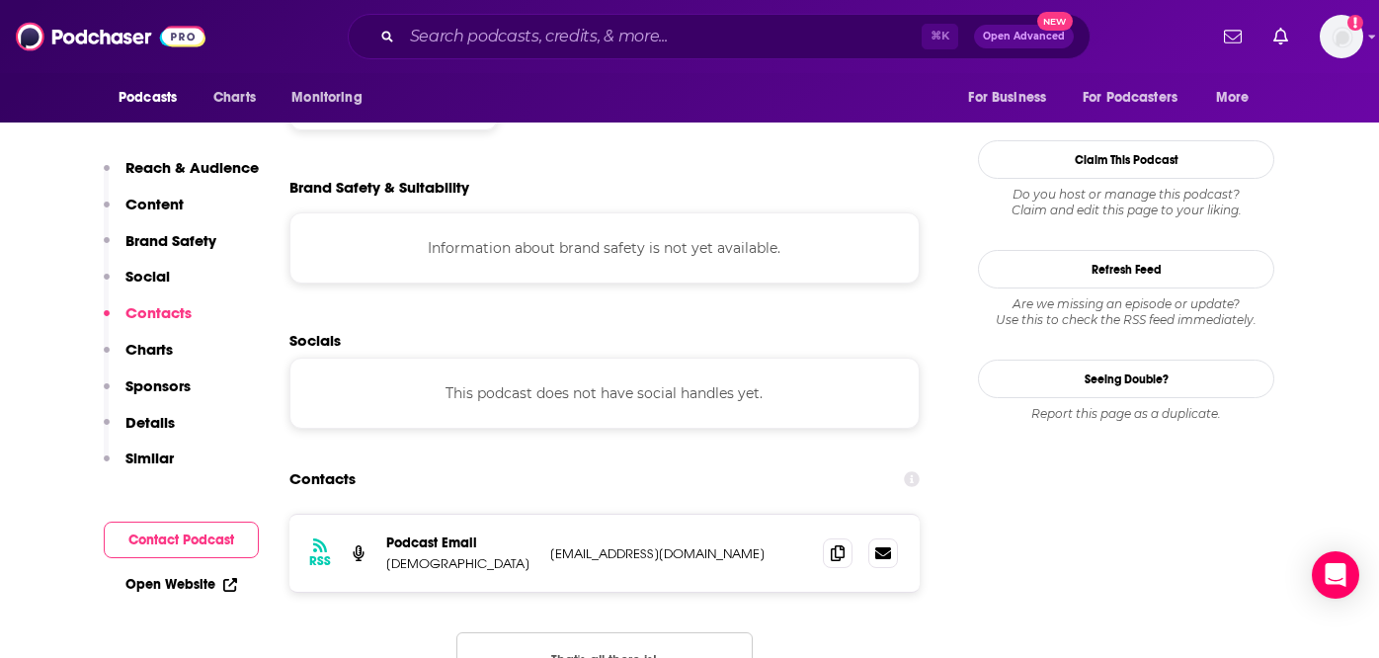
click at [772, 545] on p "[EMAIL_ADDRESS][DOMAIN_NAME]" at bounding box center [678, 553] width 257 height 17
drag, startPoint x: 777, startPoint y: 443, endPoint x: 543, endPoint y: 434, distance: 234.3
click at [543, 515] on div "RSS Podcast Email Substance [DEMOGRAPHIC_DATA] [EMAIL_ADDRESS][DOMAIN_NAME] [EM…" at bounding box center [604, 553] width 630 height 77
copy p "[EMAIL_ADDRESS][DOMAIN_NAME]"
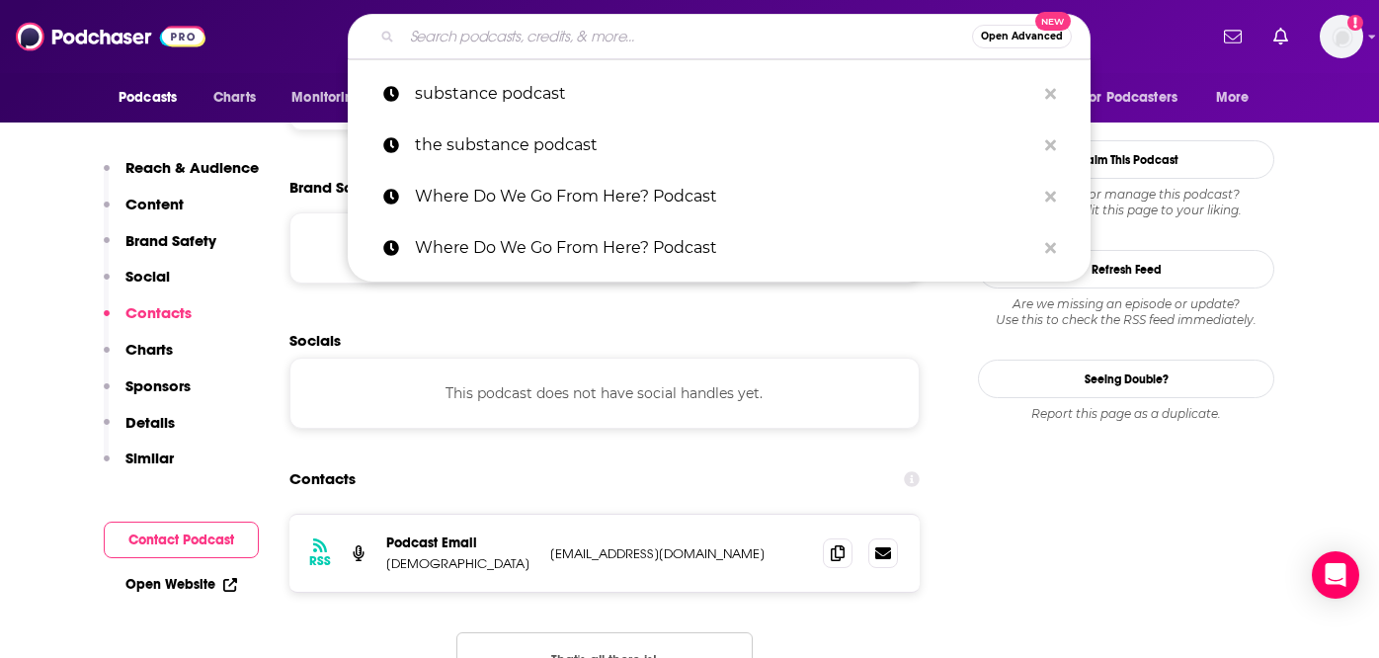
click at [604, 41] on input "Search podcasts, credits, & more..." at bounding box center [687, 37] width 570 height 32
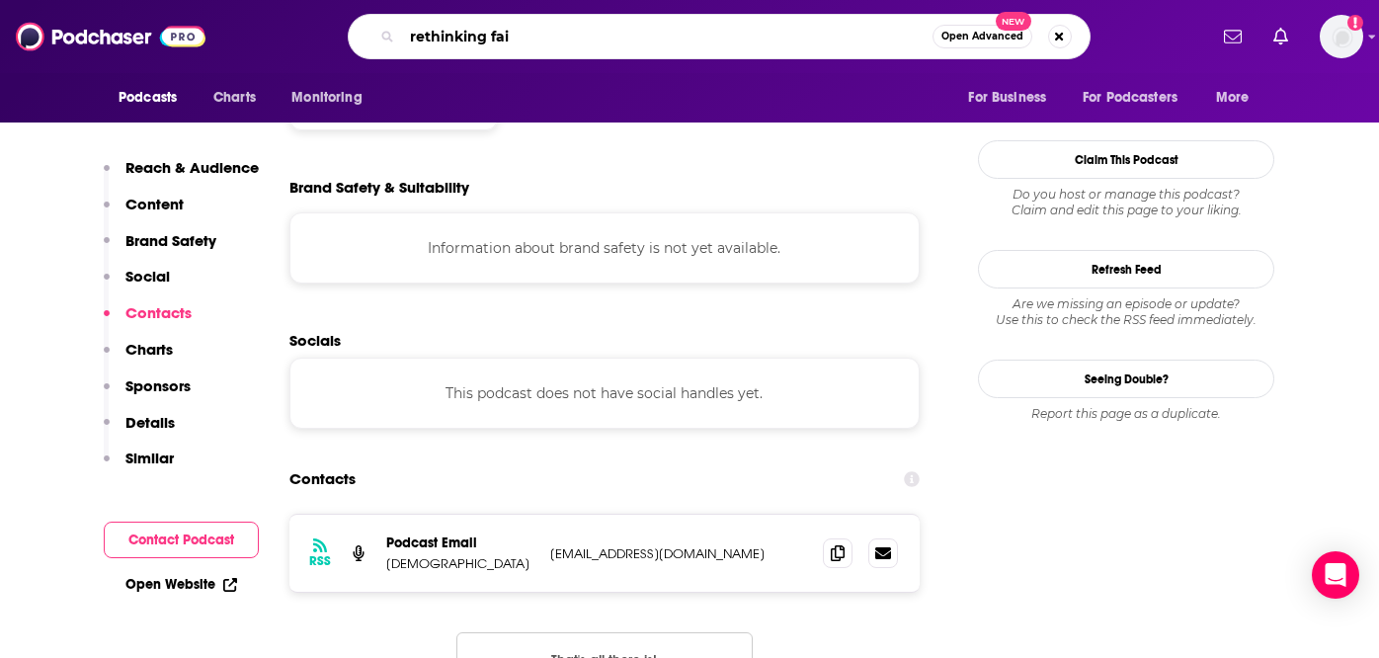
scroll to position [0, 17]
type input "rethinking faith"
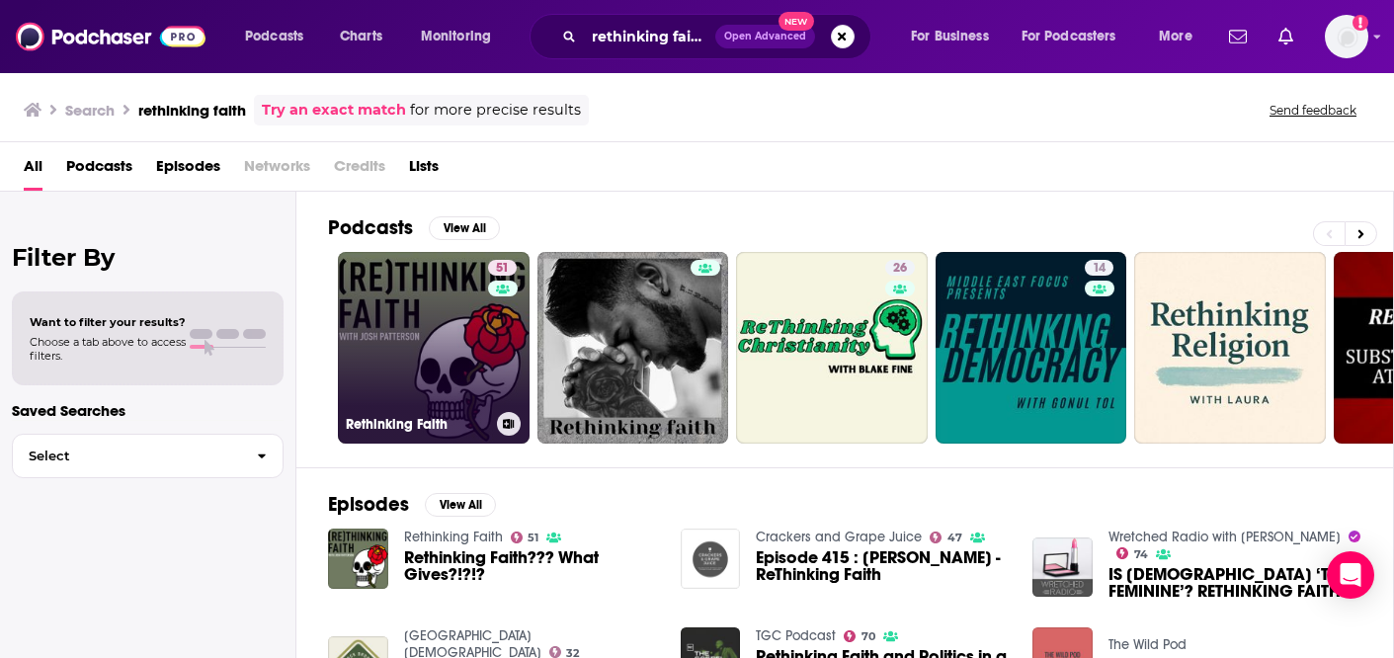
click at [408, 368] on link "51 Rethinking Faith" at bounding box center [434, 348] width 192 height 192
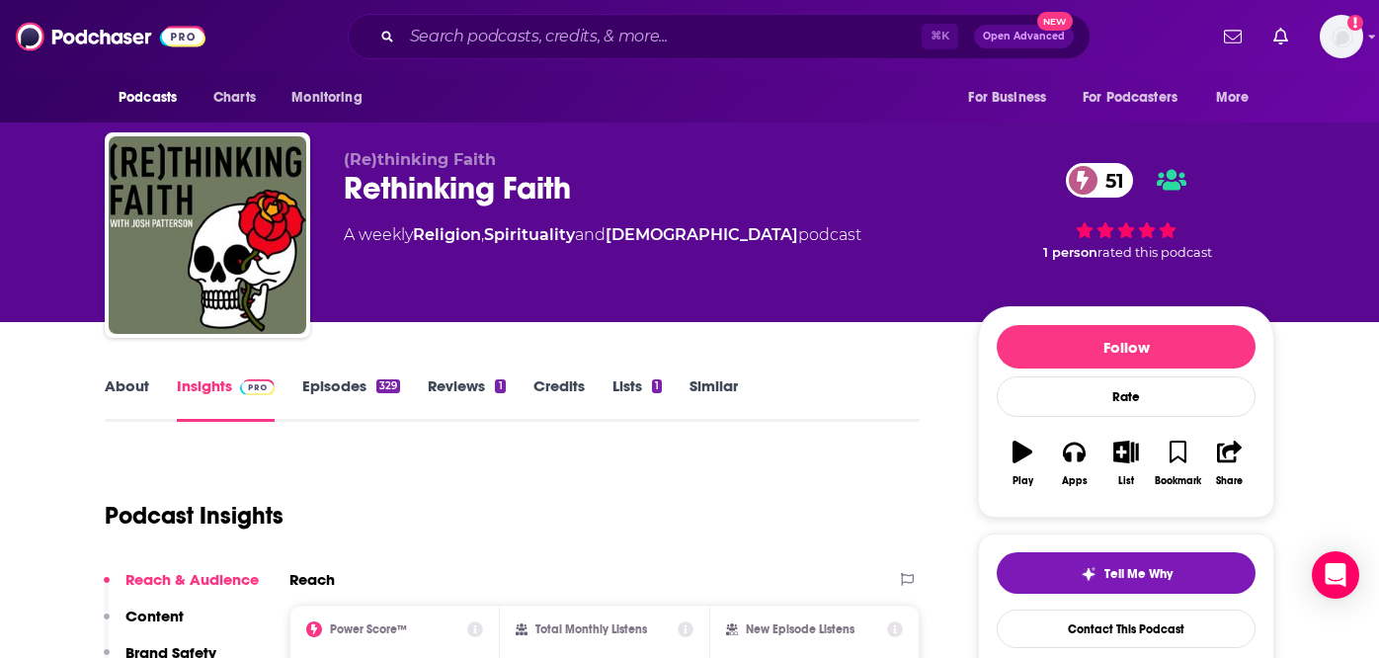
scroll to position [140, 0]
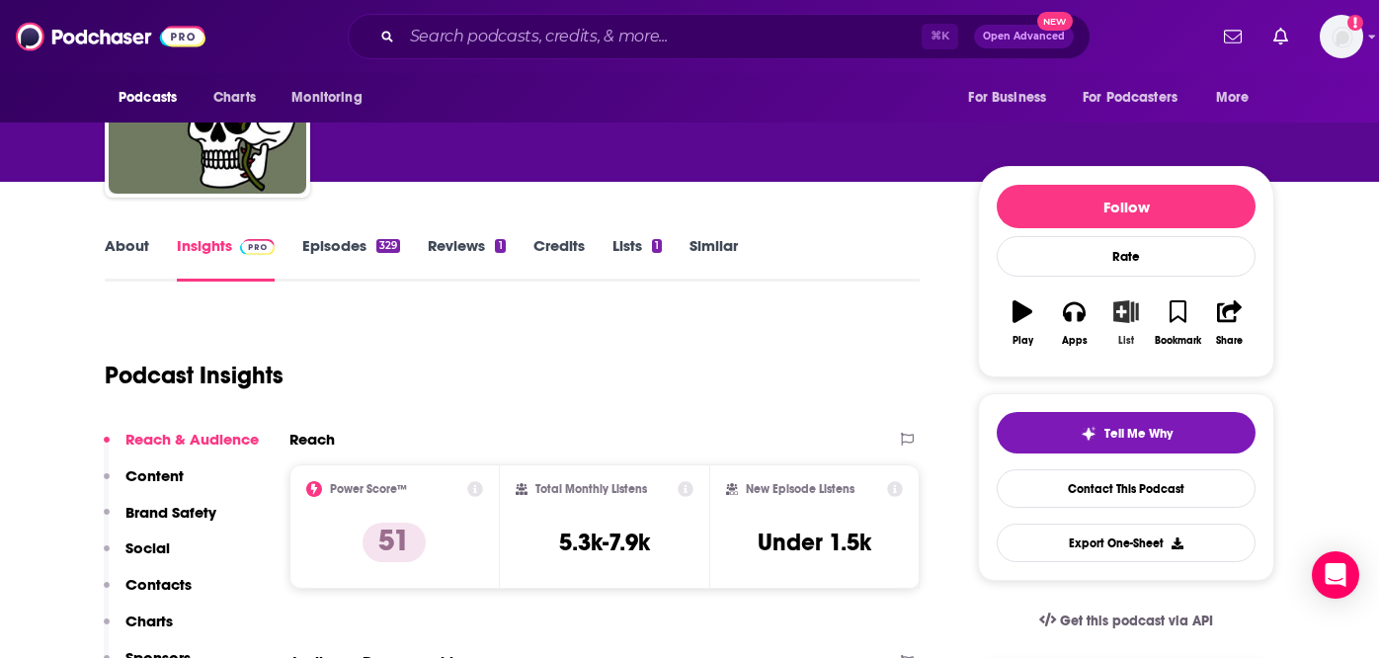
click at [1124, 312] on icon "button" at bounding box center [1125, 311] width 25 height 22
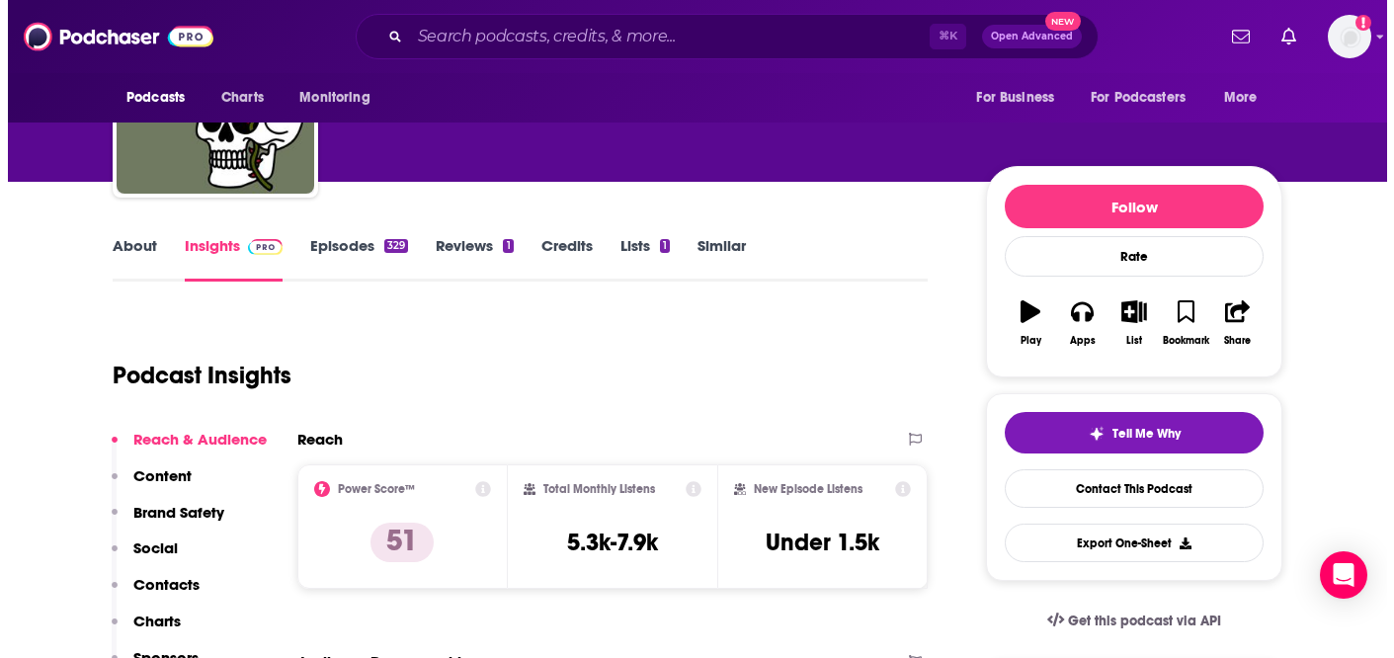
scroll to position [0, 0]
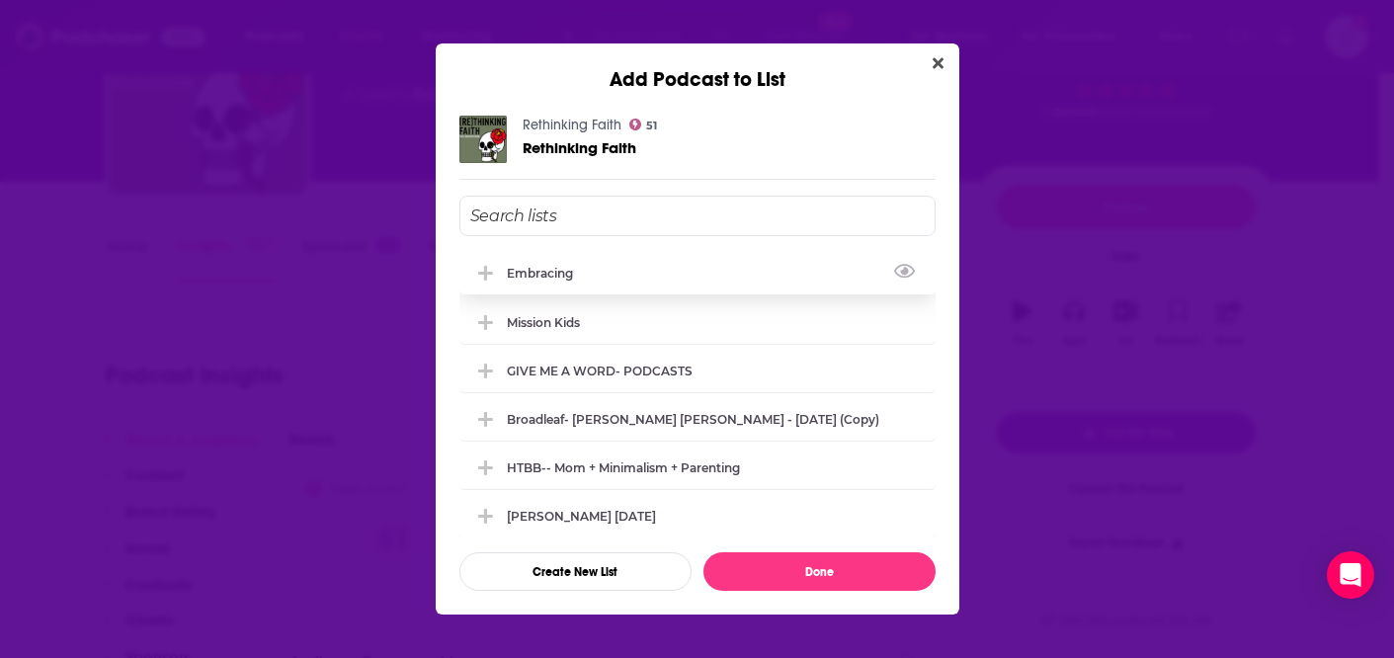
click at [553, 281] on div "embracing" at bounding box center [697, 272] width 476 height 43
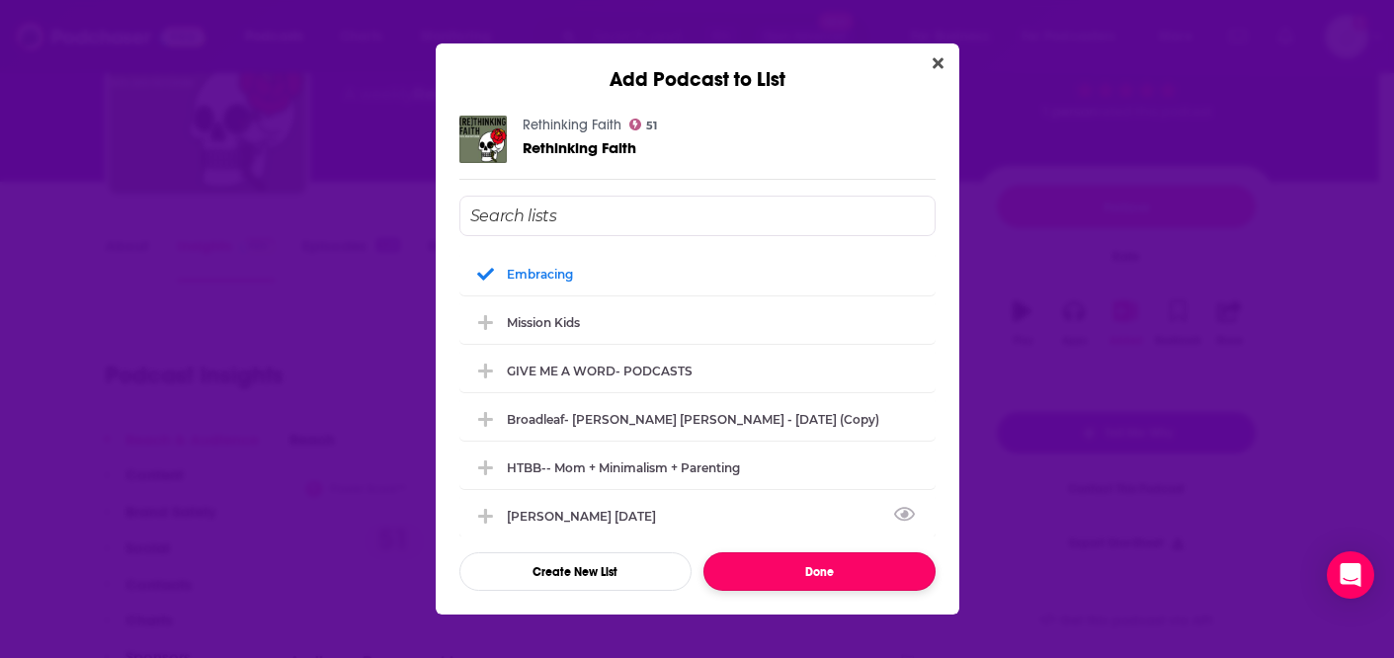
click at [831, 579] on button "Done" at bounding box center [819, 571] width 232 height 39
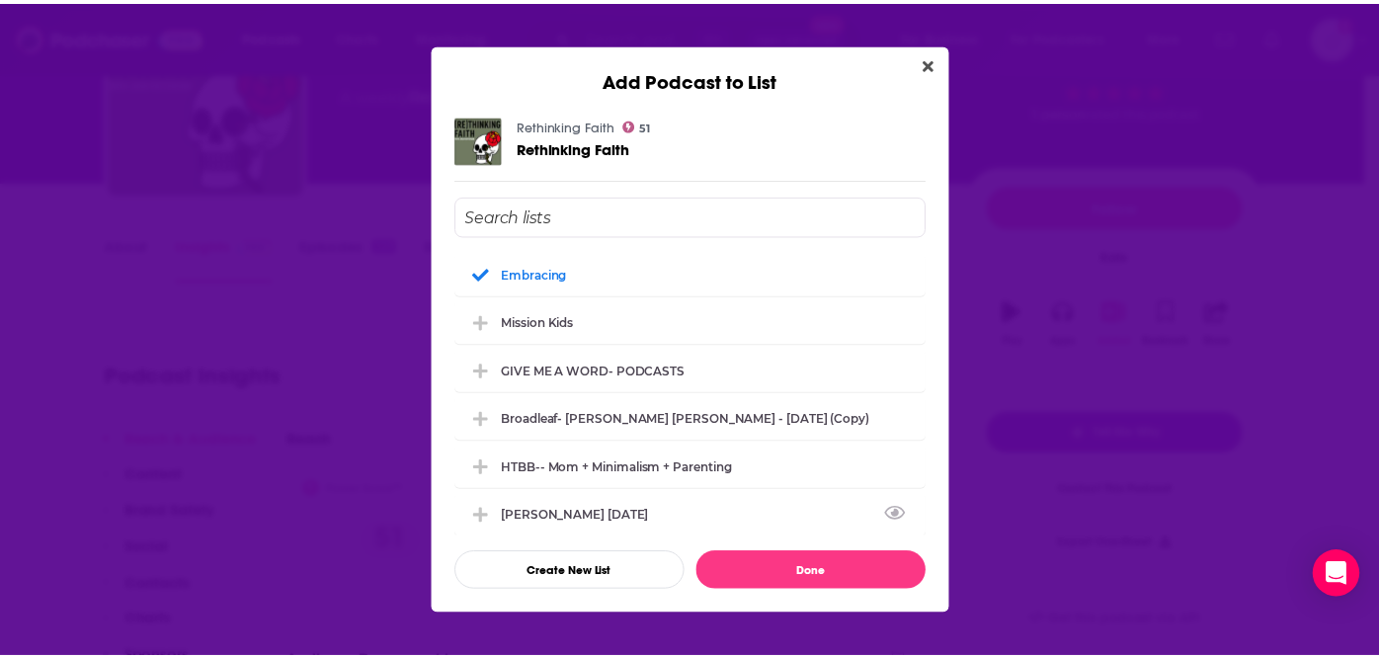
scroll to position [140, 0]
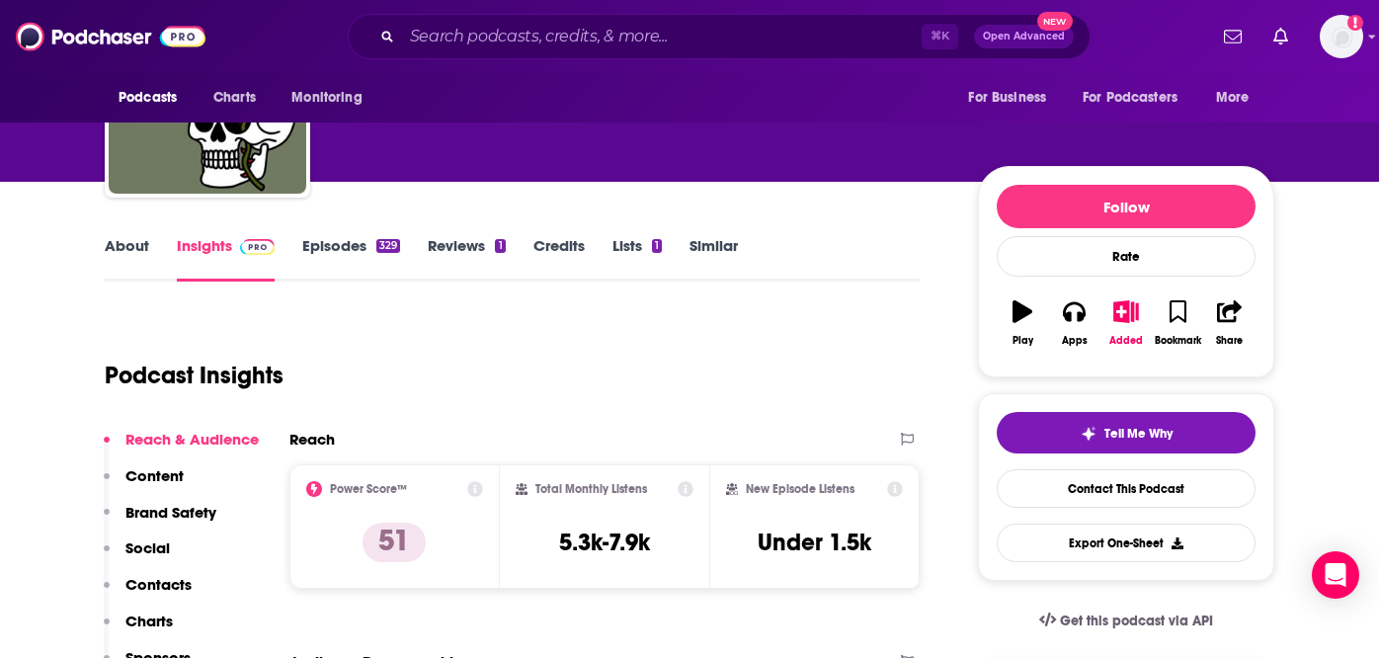
click at [332, 242] on link "Episodes 329" at bounding box center [351, 258] width 98 height 45
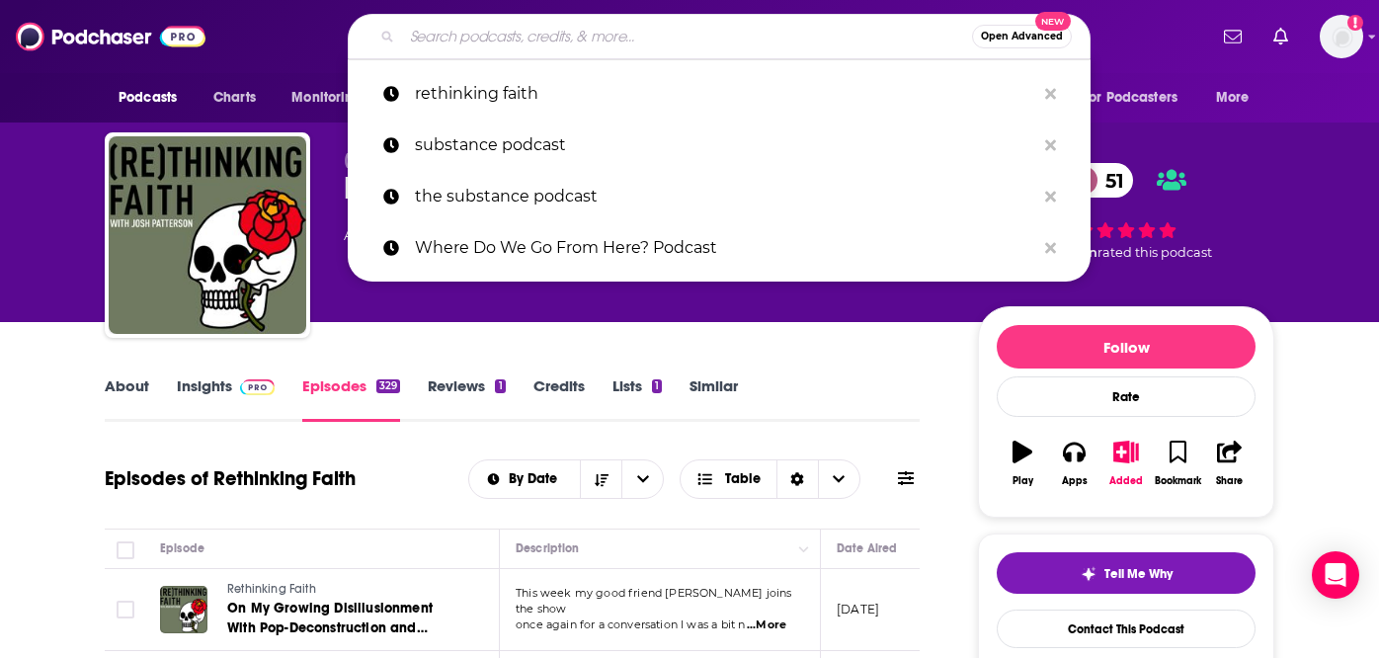
click at [603, 30] on input "Search podcasts, credits, & more..." at bounding box center [687, 37] width 570 height 32
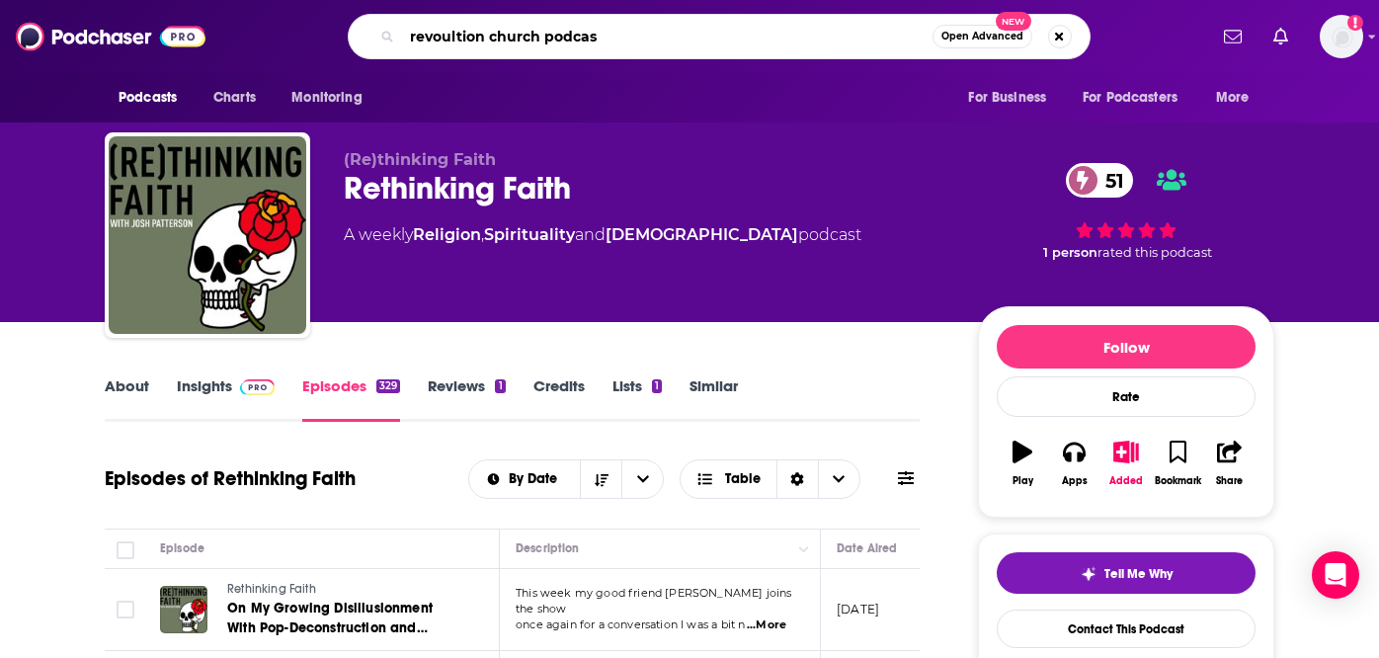
scroll to position [0, 88]
type input "revoultion [DEMOGRAPHIC_DATA] podcast"
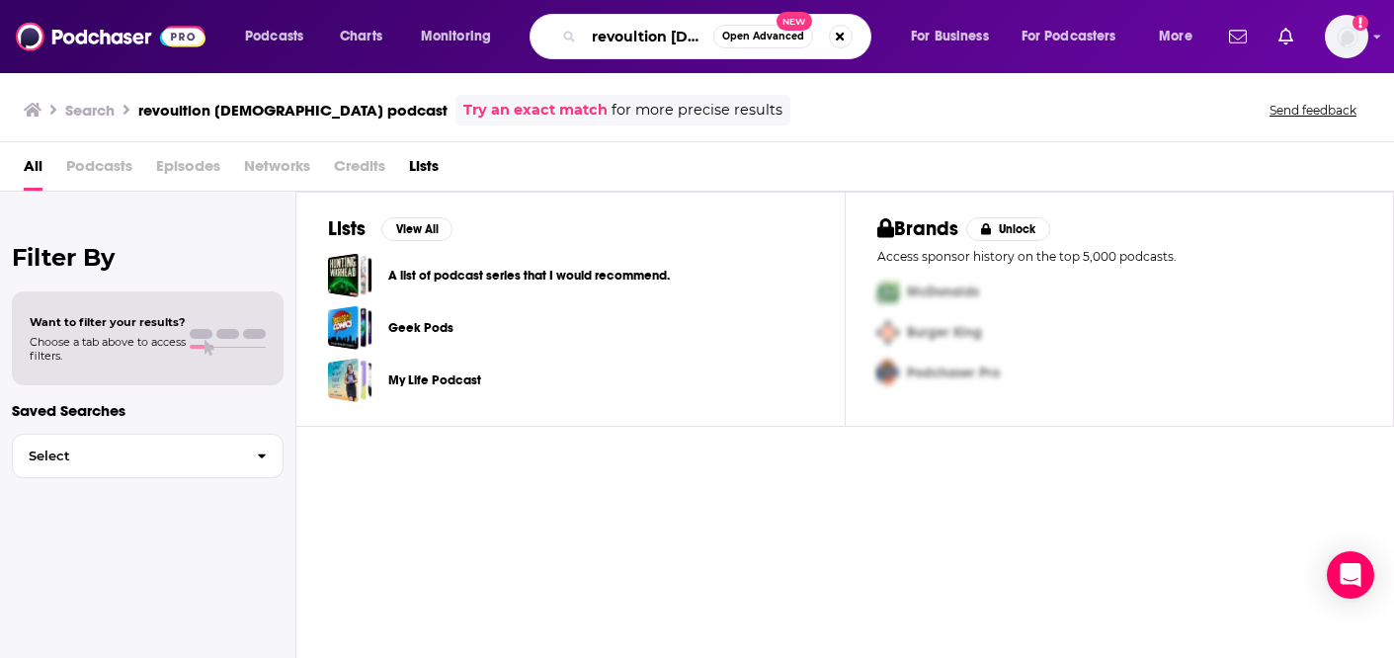
click at [625, 40] on input "revoultion [DEMOGRAPHIC_DATA] podcast" at bounding box center [648, 37] width 129 height 32
click at [625, 42] on input "revloultion [DEMOGRAPHIC_DATA] podcast" at bounding box center [648, 37] width 129 height 32
type input "revolution [DEMOGRAPHIC_DATA] podcast"
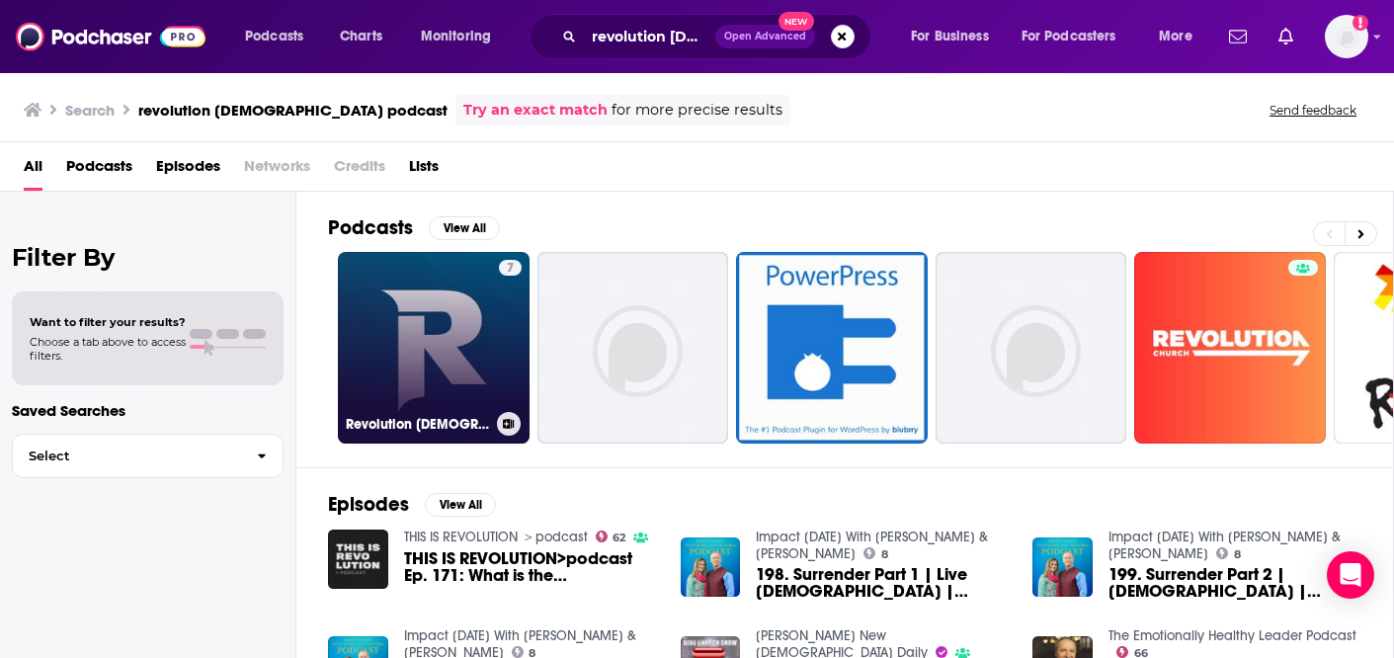
click at [412, 334] on link "7 Revolution [DEMOGRAPHIC_DATA] Podcast" at bounding box center [434, 348] width 192 height 192
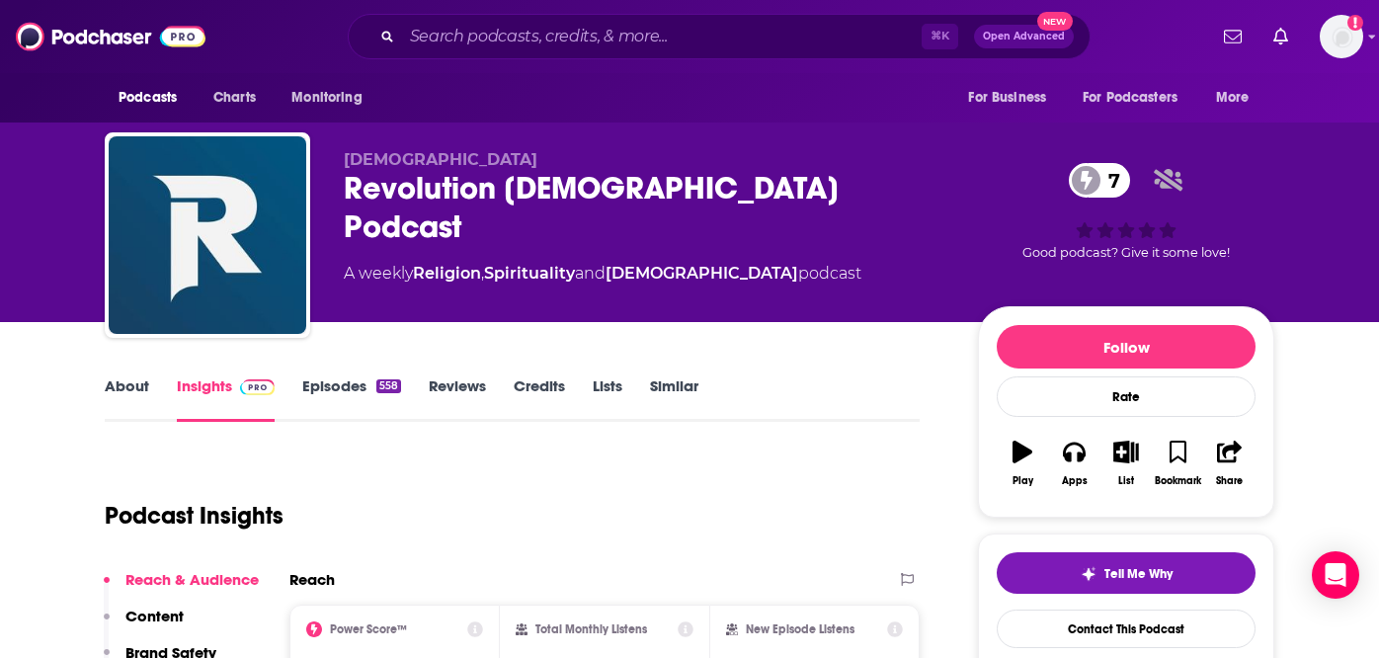
click at [344, 386] on link "Episodes 558" at bounding box center [351, 398] width 99 height 45
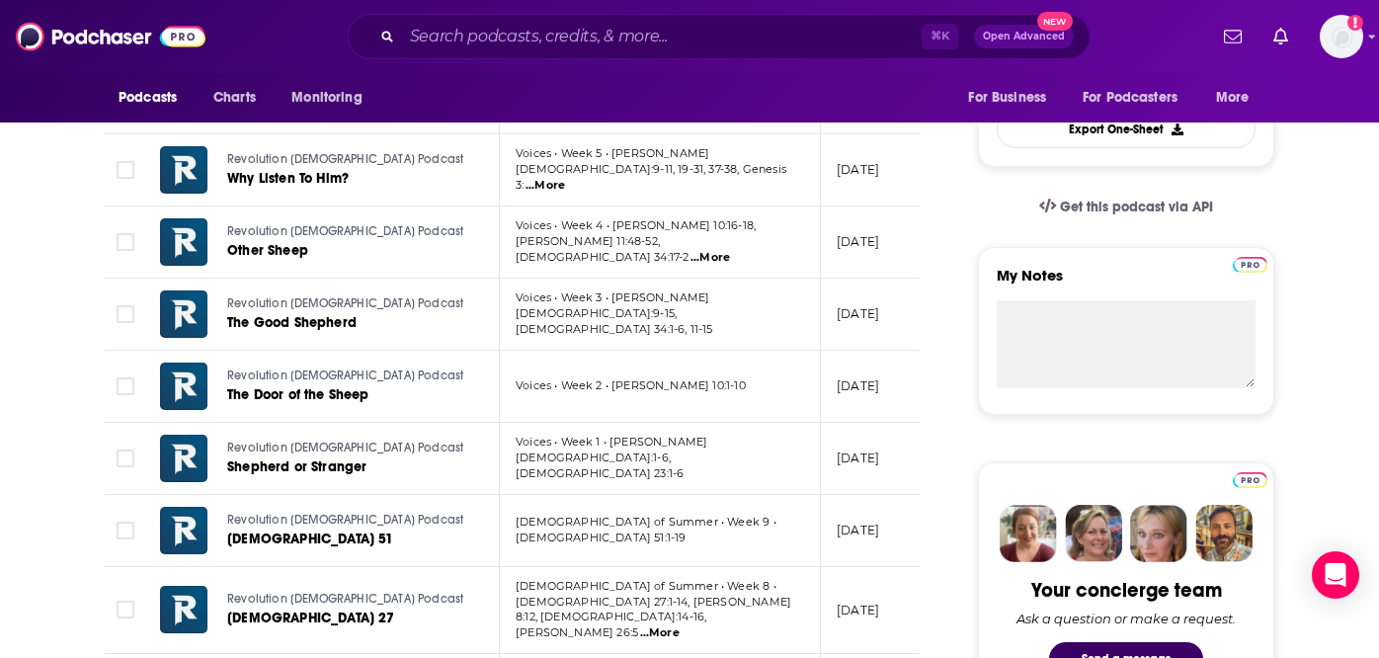
scroll to position [193, 0]
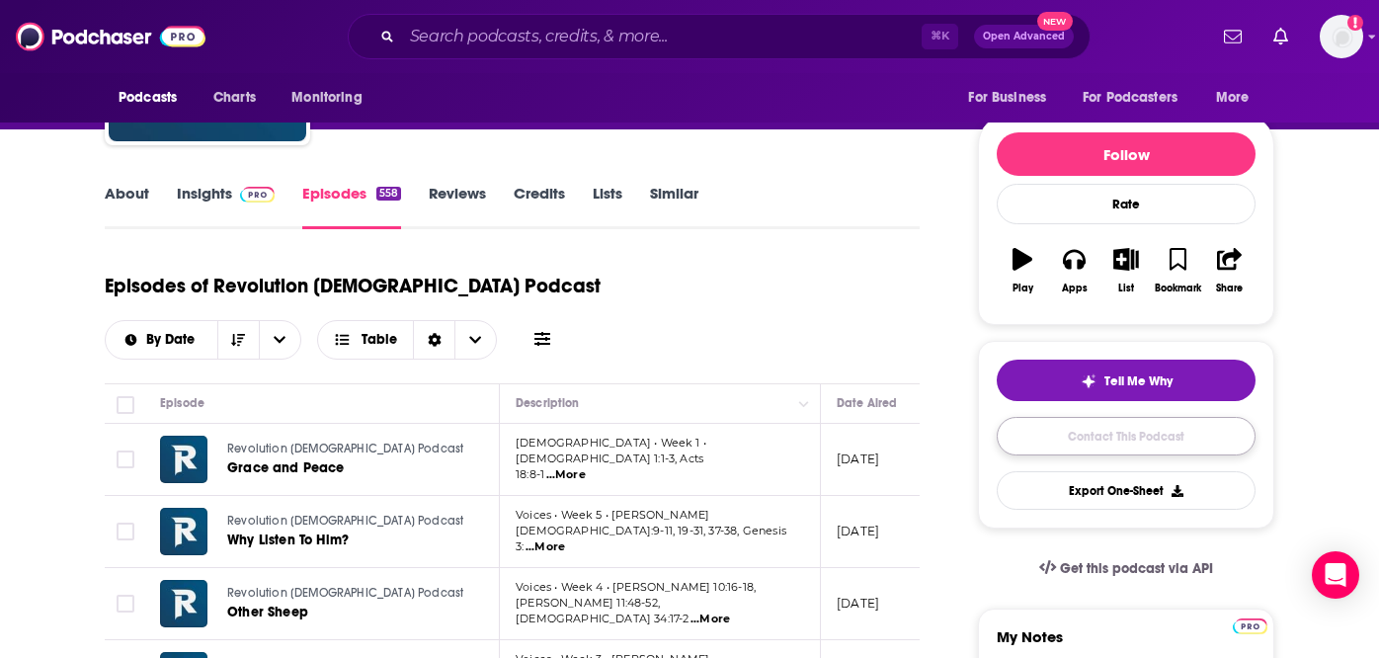
click at [1103, 441] on link "Contact This Podcast" at bounding box center [1126, 436] width 259 height 39
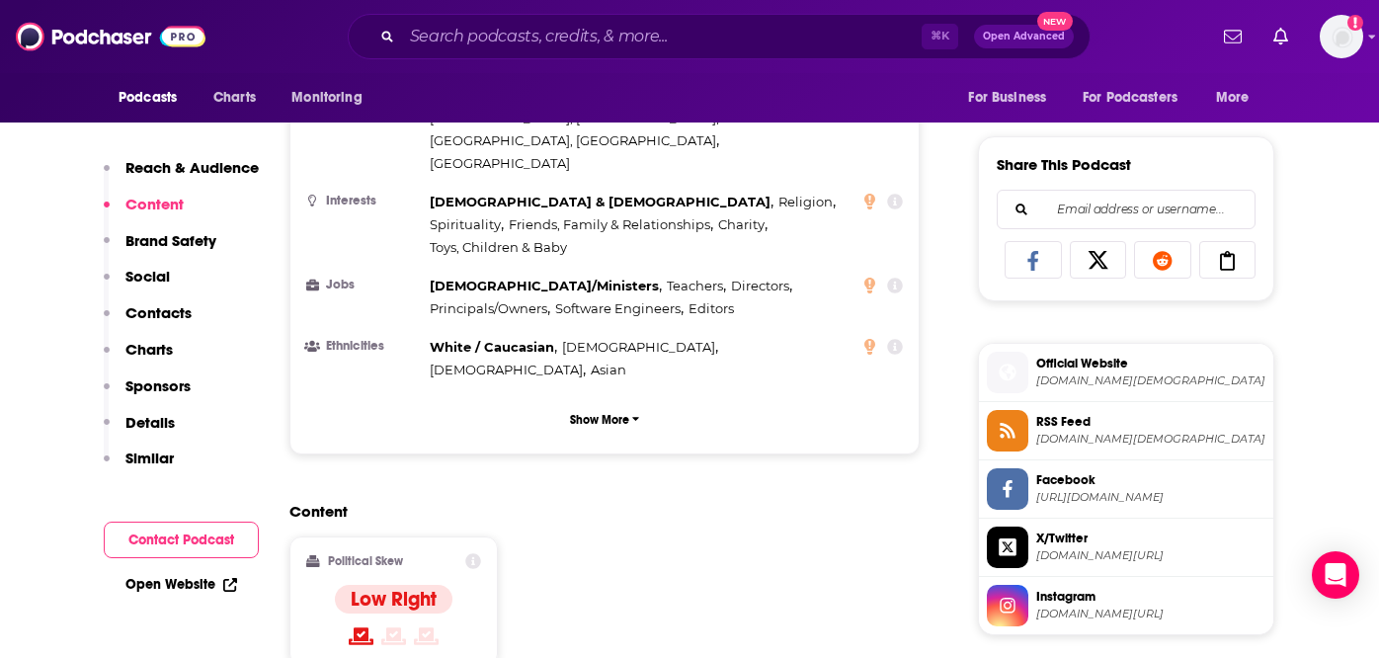
scroll to position [1165, 0]
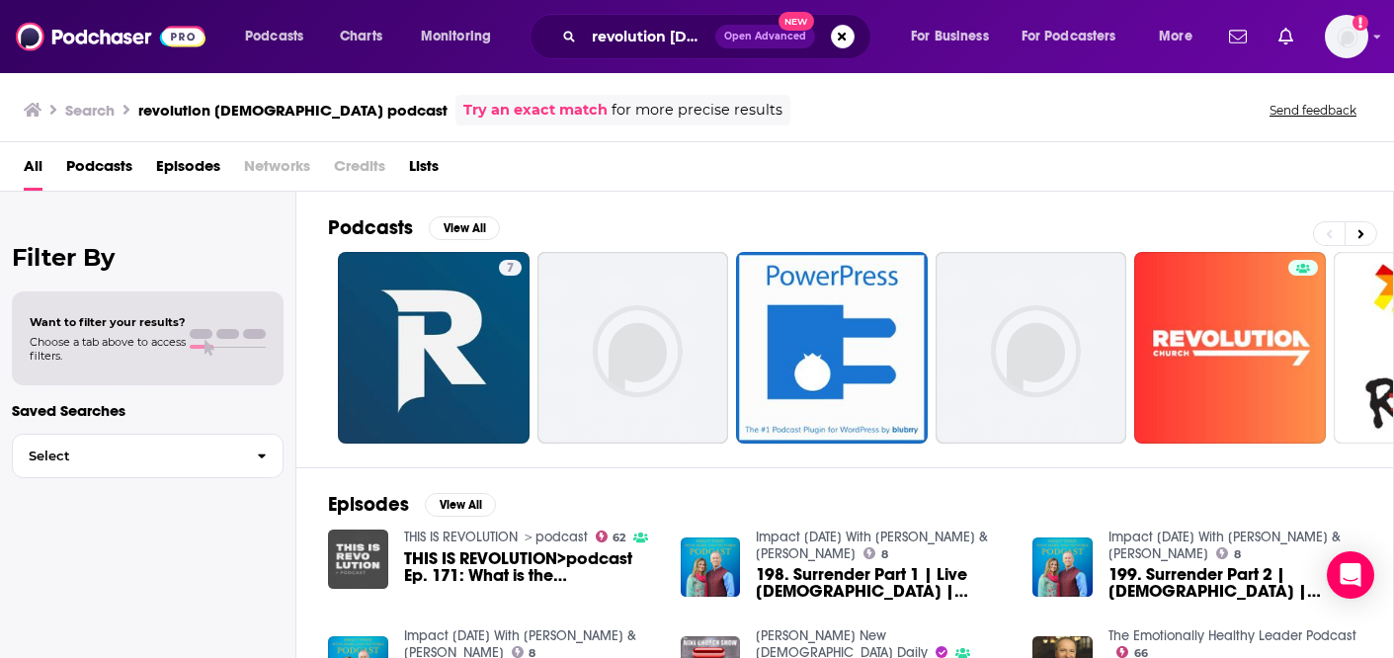
click at [339, 562] on img "THIS IS REVOLUTION>podcast Ep. 171: What is the Revolutionary Capacity of the B…" at bounding box center [358, 560] width 60 height 60
